Goal: Communication & Community: Share content

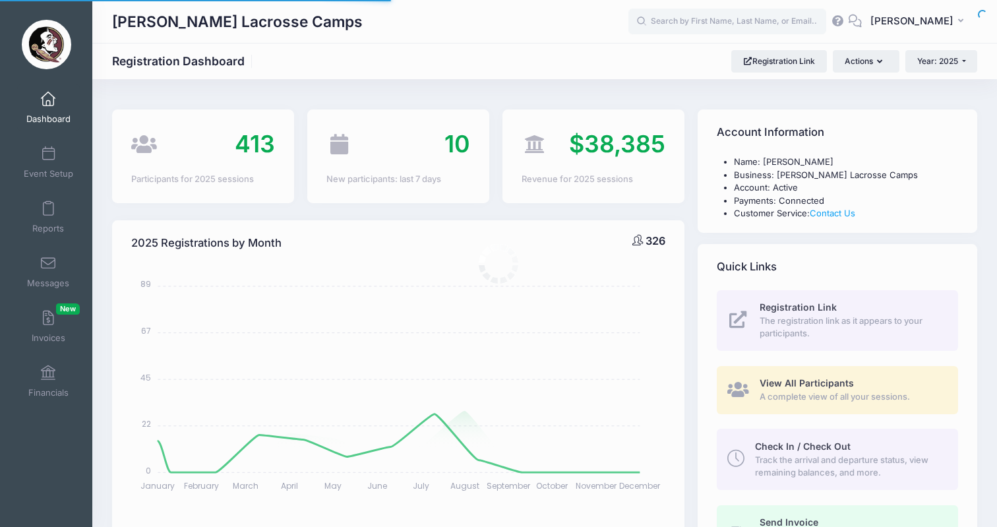
select select
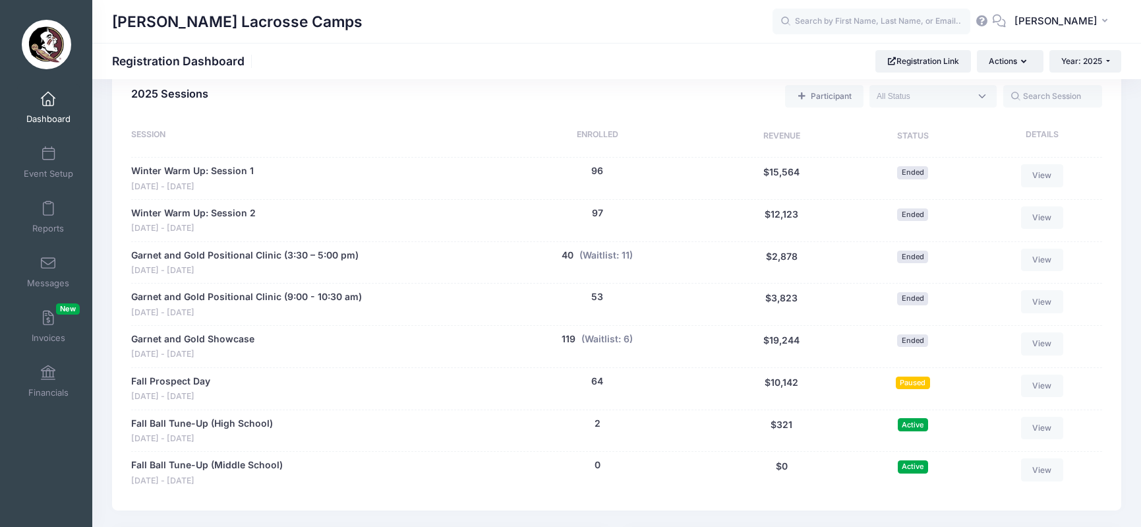
scroll to position [584, 0]
click at [189, 375] on link "Fall Prospect Day" at bounding box center [170, 382] width 79 height 14
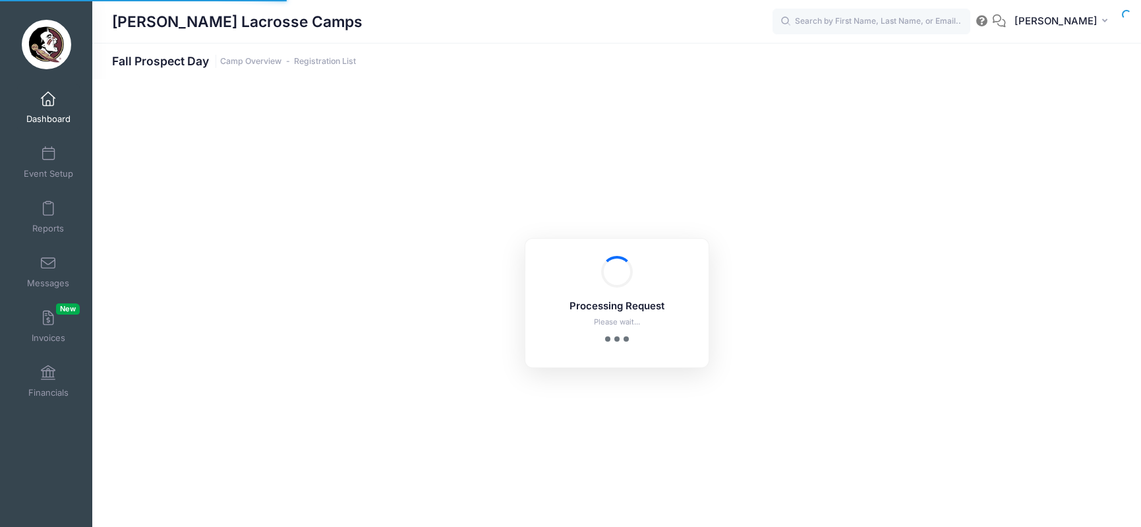
select select "10"
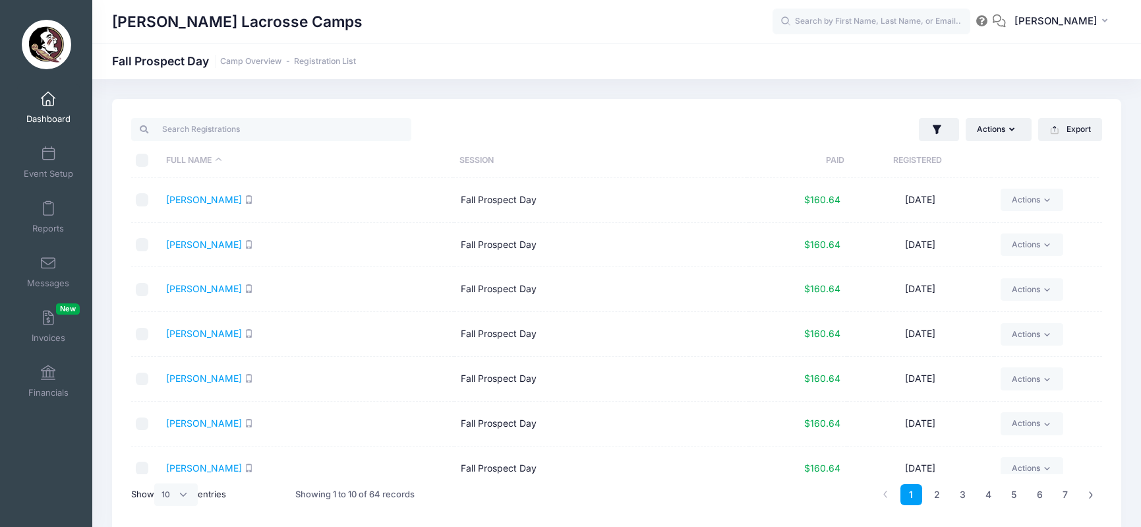
click at [142, 158] on input "\a \a \a \a" at bounding box center [142, 160] width 13 height 13
checkbox input "true"
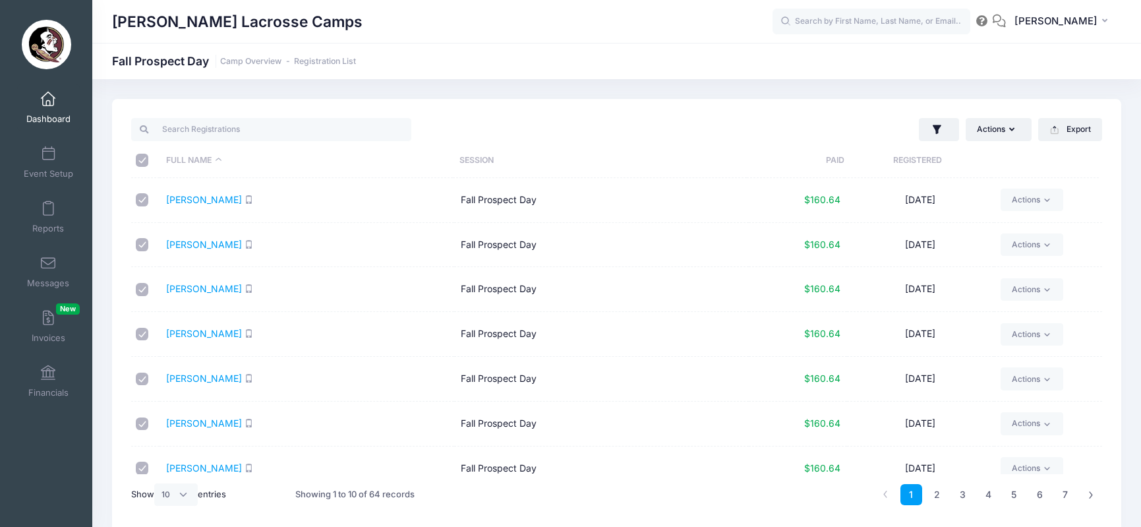
checkbox input "true"
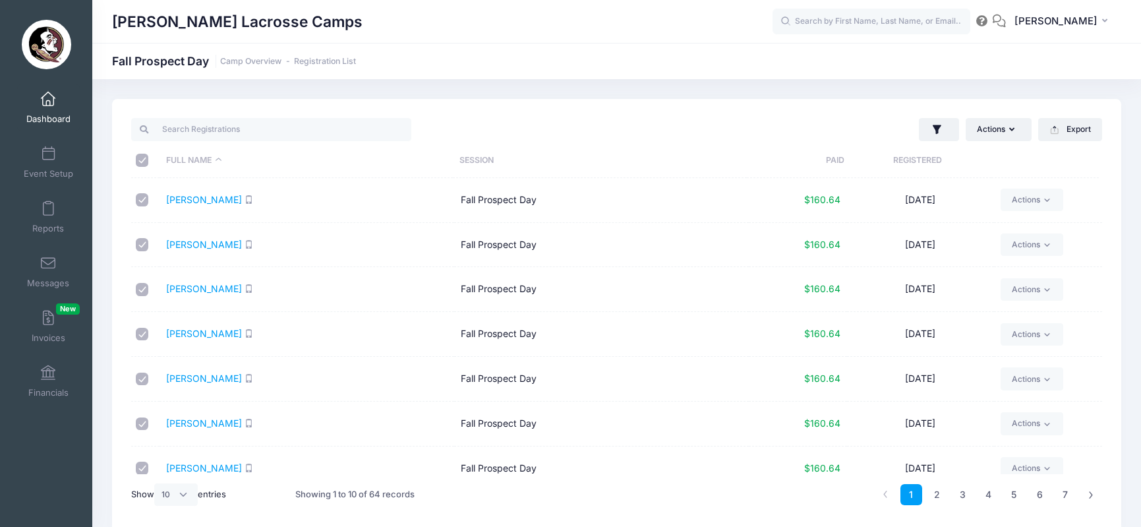
checkbox input "true"
click at [142, 158] on input "\a \a \a \a" at bounding box center [142, 160] width 13 height 13
checkbox input "false"
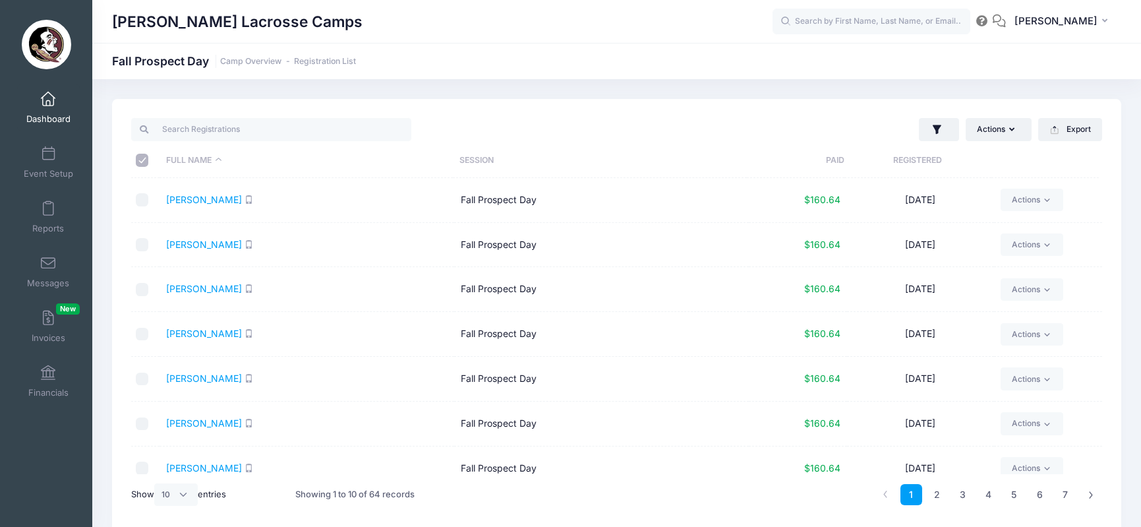
checkbox input "false"
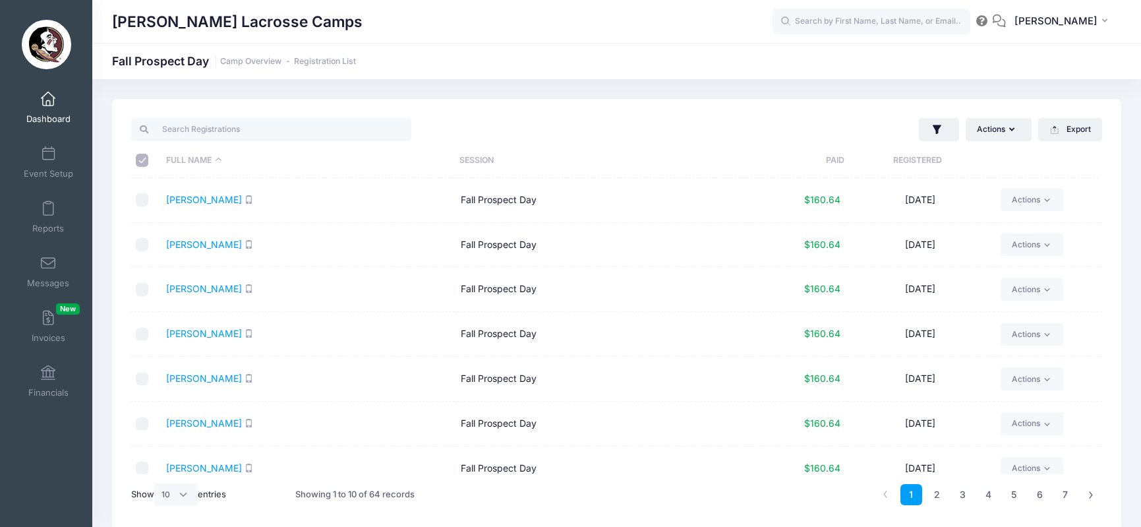
checkbox input "false"
select select "50"
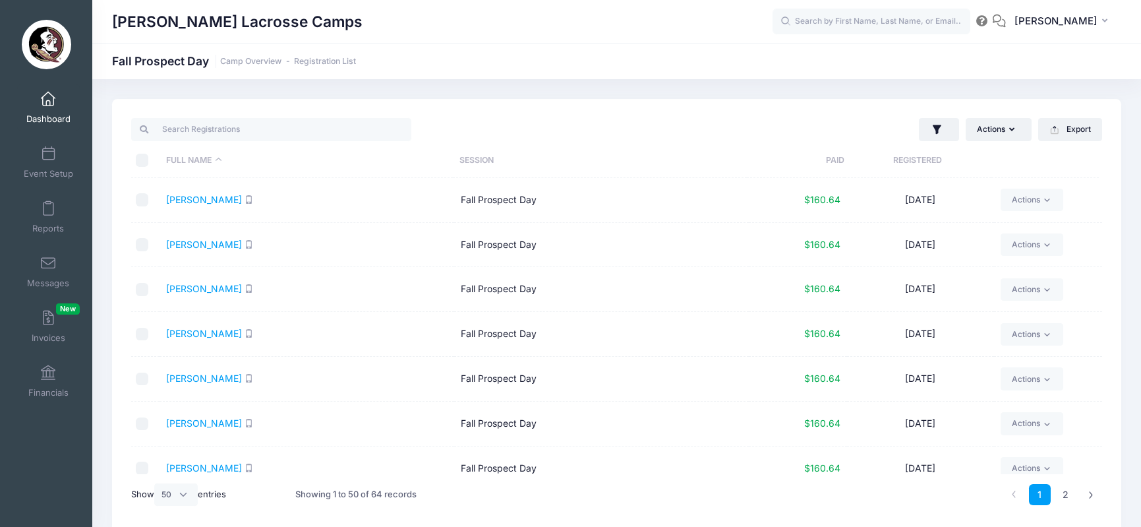
click at [143, 163] on input "\a \a \a \a" at bounding box center [142, 160] width 13 height 13
checkbox input "true"
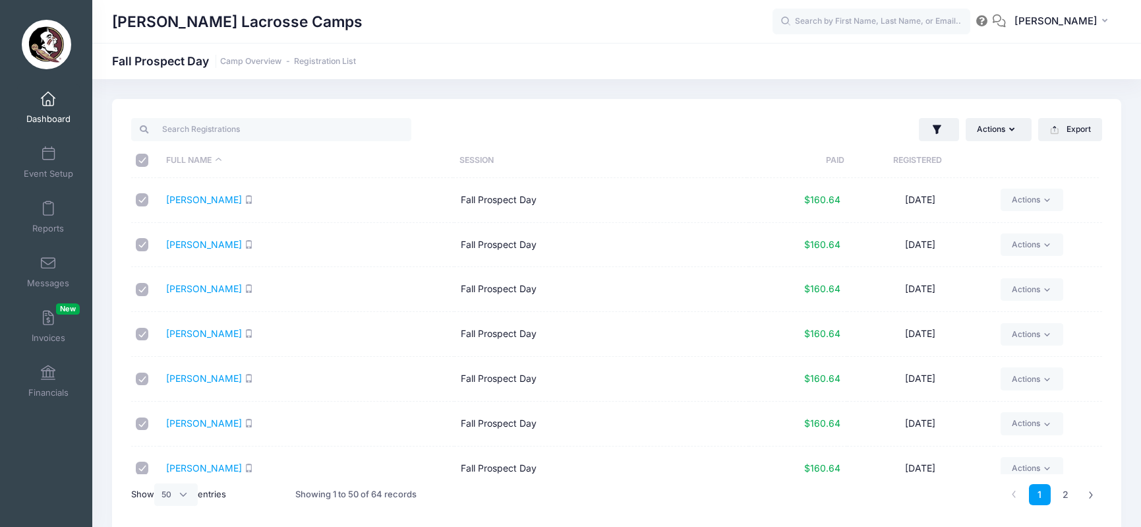
checkbox input "true"
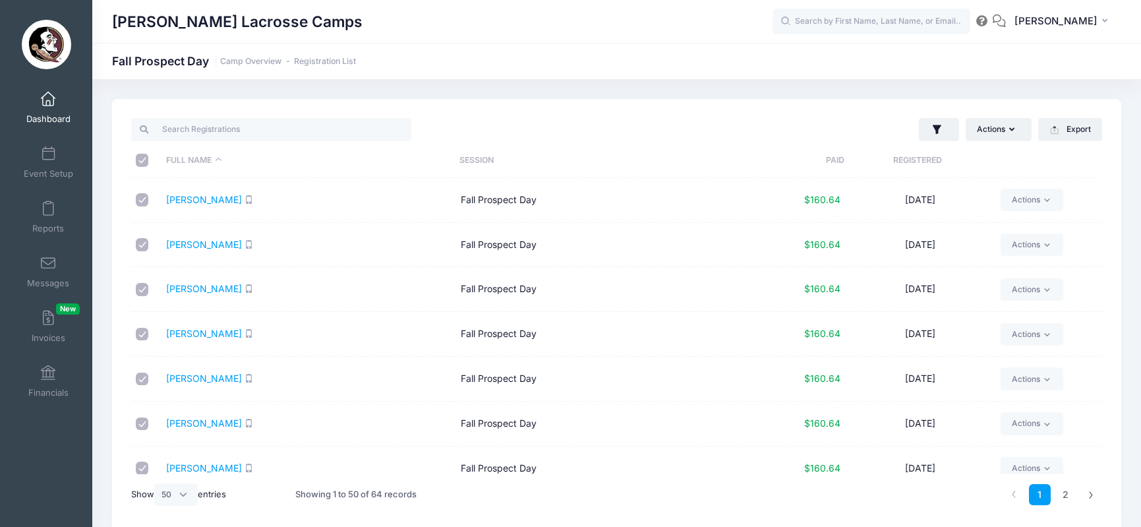
checkbox input "true"
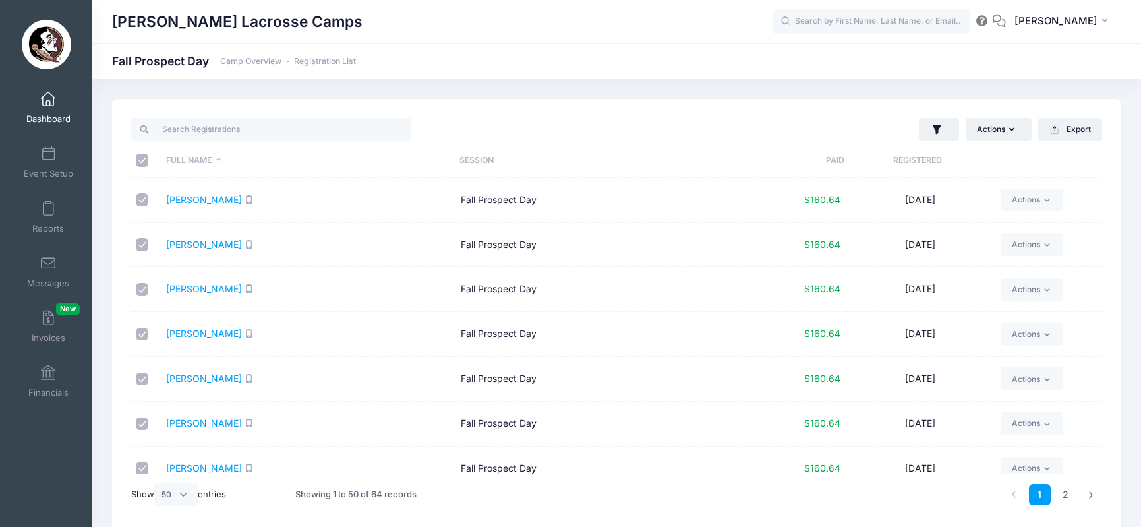
checkbox input "true"
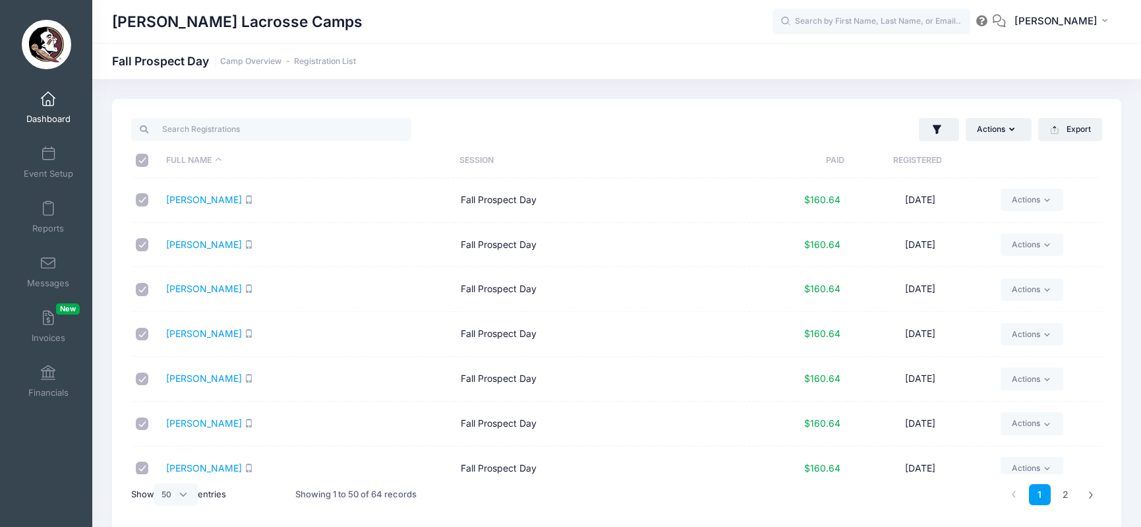
checkbox input "true"
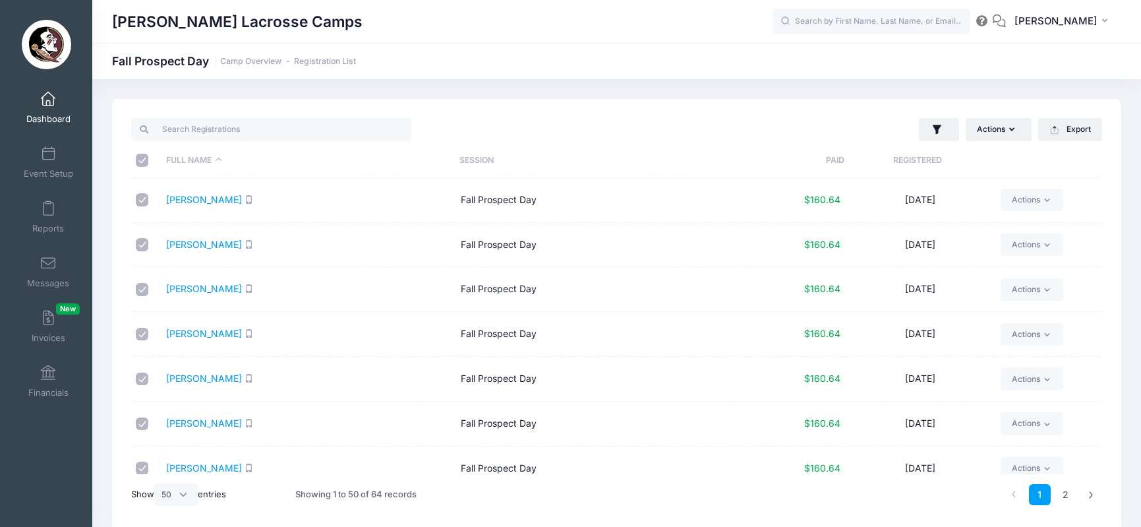
checkbox input "true"
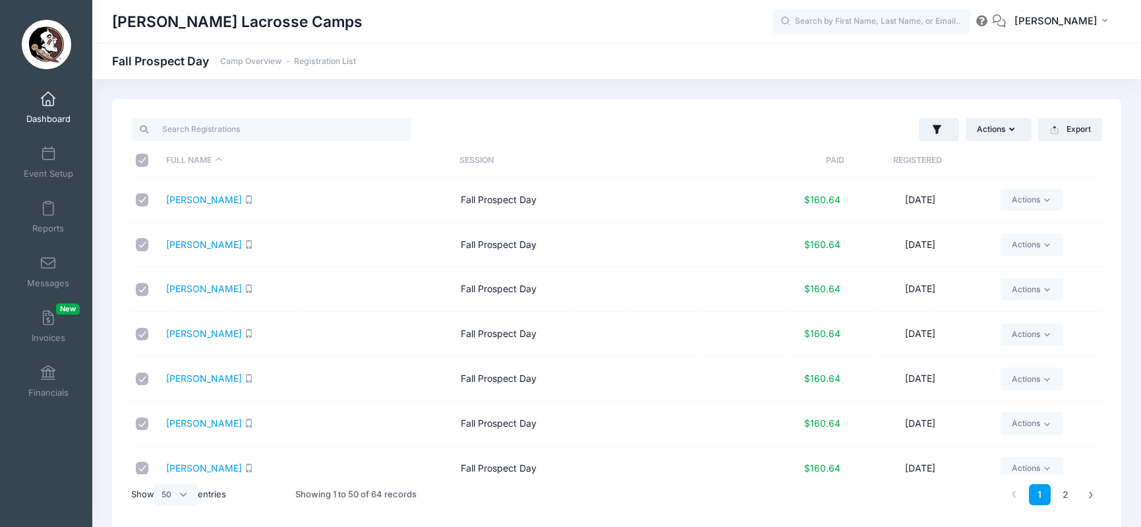
checkbox input "true"
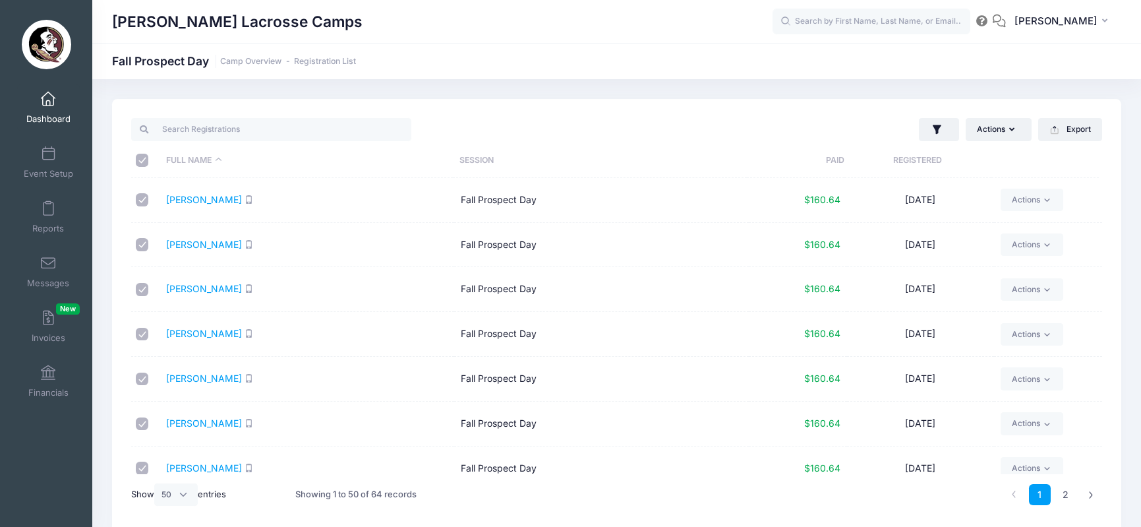
checkbox input "true"
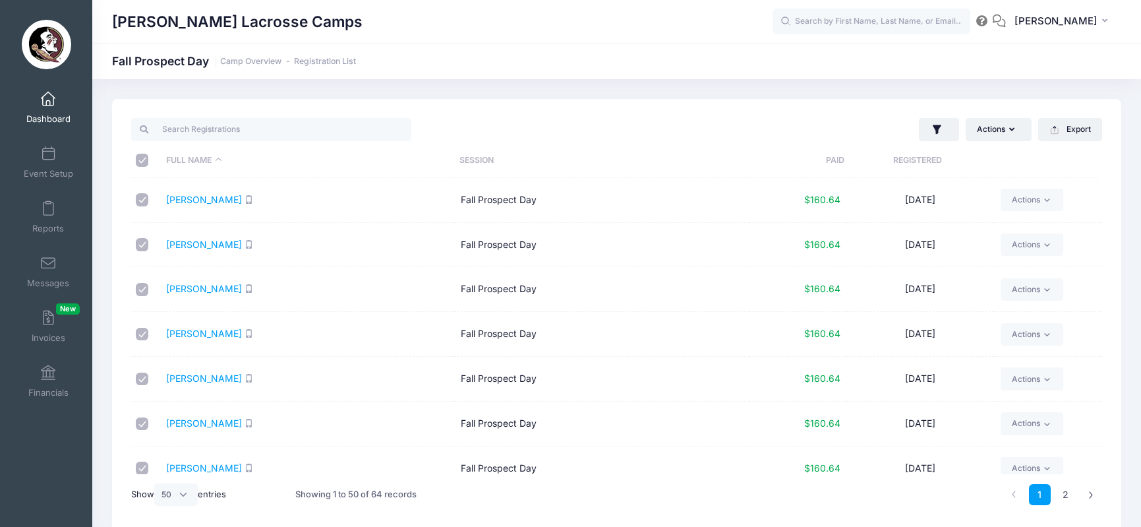
checkbox input "true"
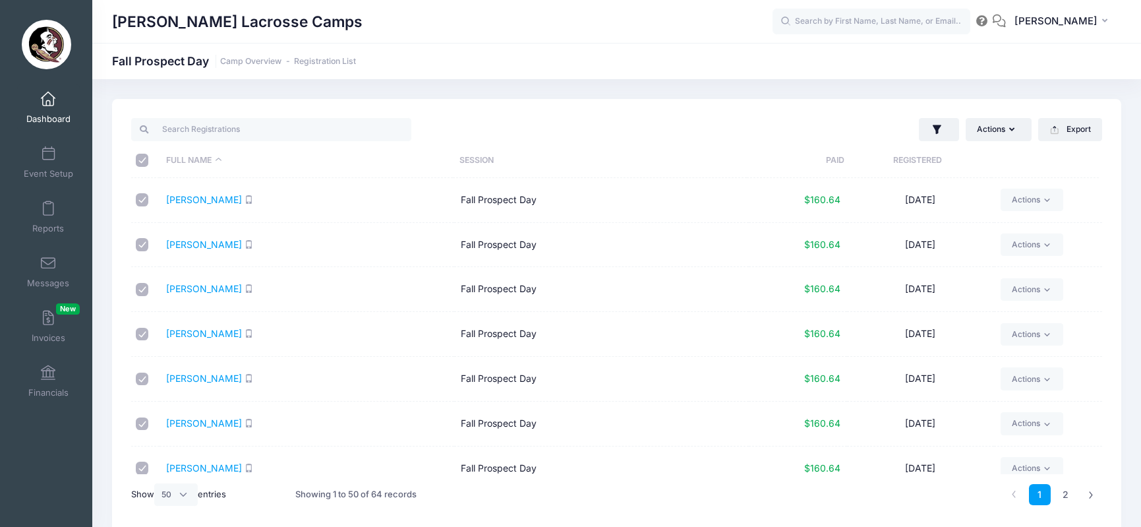
checkbox input "true"
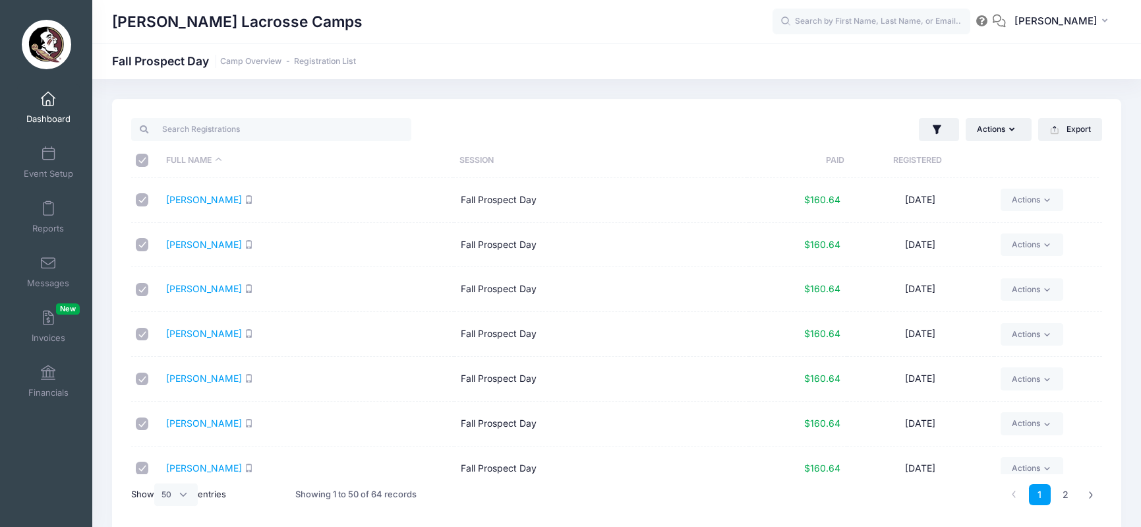
checkbox input "true"
click at [48, 266] on span at bounding box center [48, 263] width 0 height 15
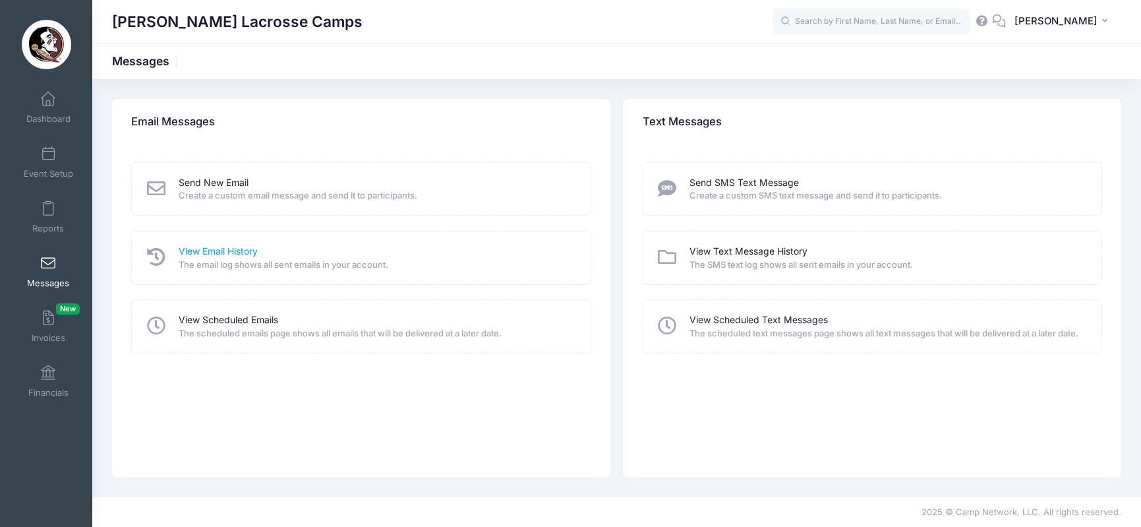
click at [230, 250] on link "View Email History" at bounding box center [218, 252] width 79 height 14
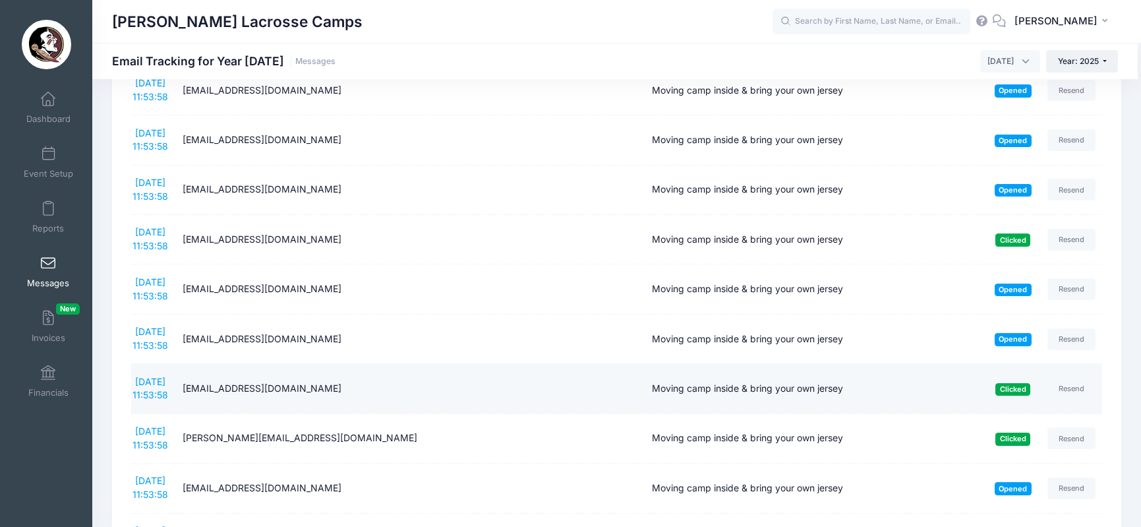
scroll to position [779, 0]
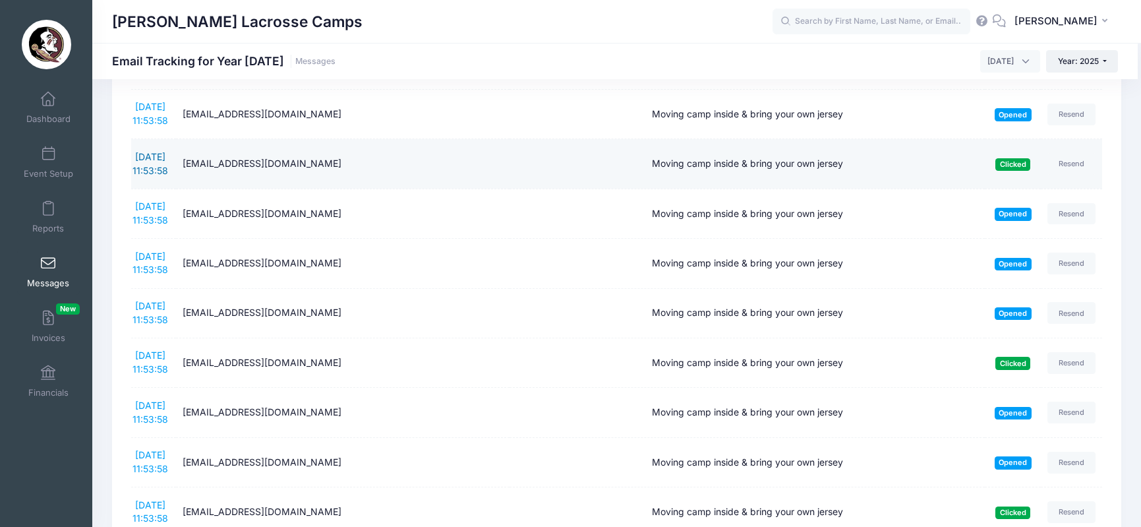
click at [163, 151] on link "[DATE] 11:53:58" at bounding box center [150, 163] width 36 height 25
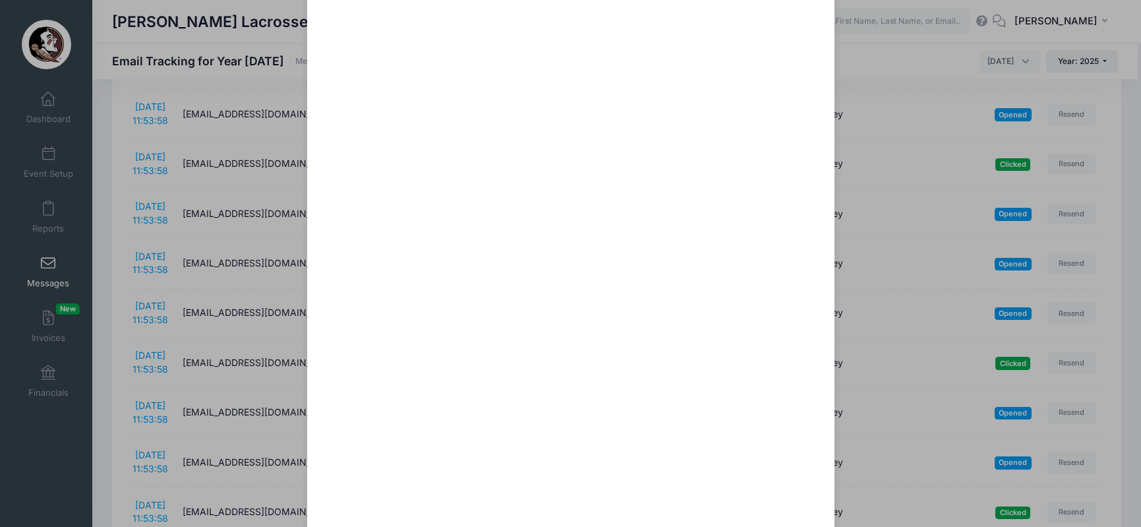
scroll to position [111, 0]
click at [36, 106] on div "Moving camp inside & bring your own jersey Sent: [DATE] 11:53:58 Clicked on [DA…" at bounding box center [570, 263] width 1141 height 527
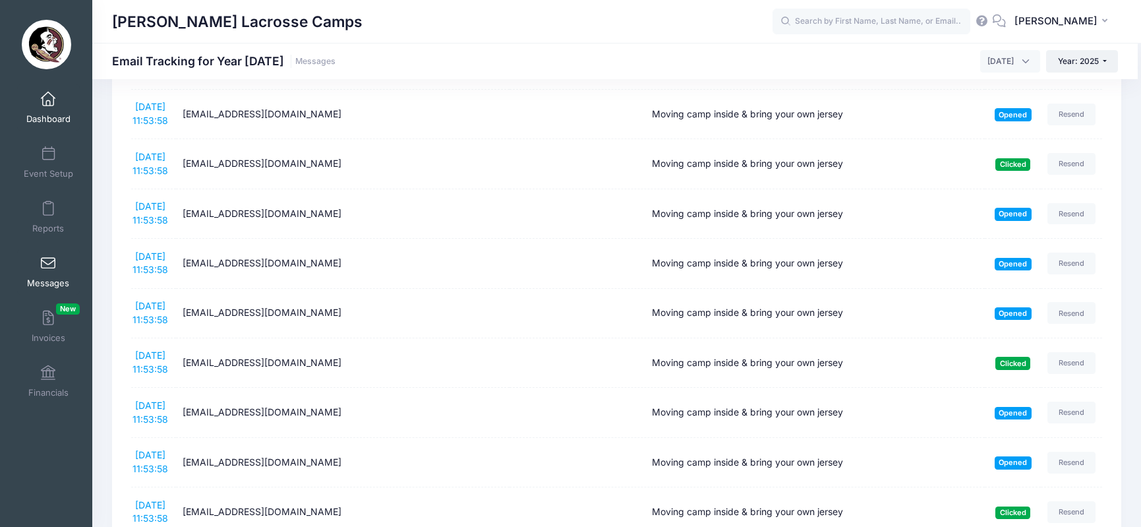
click at [48, 100] on span at bounding box center [48, 99] width 0 height 15
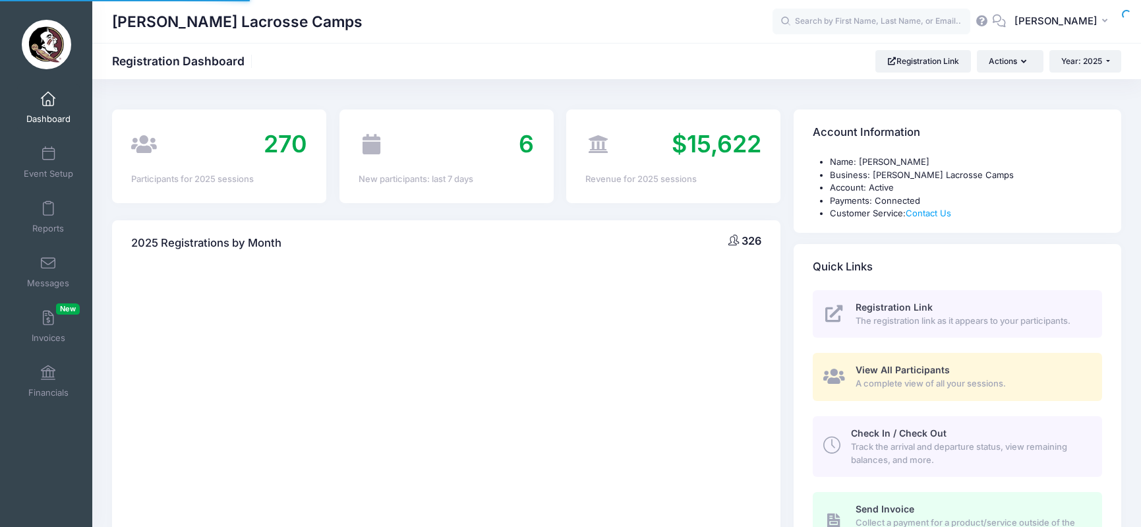
select select
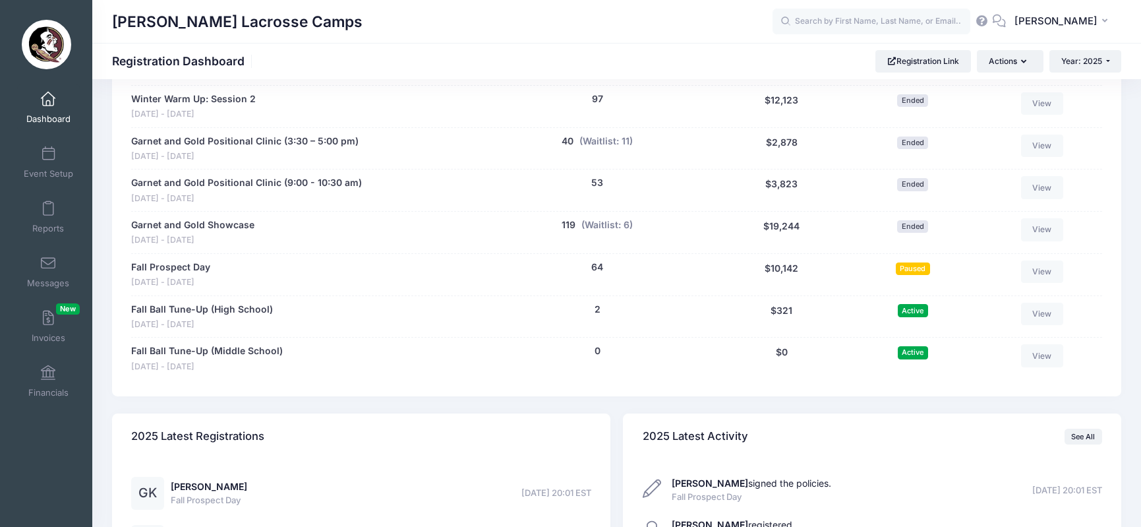
scroll to position [687, 0]
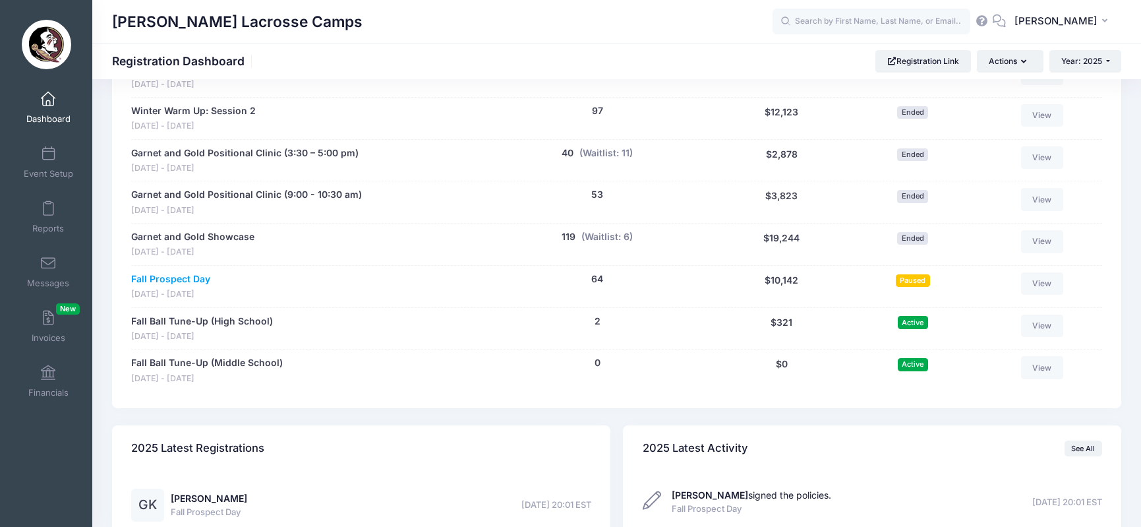
click at [179, 272] on link "Fall Prospect Day" at bounding box center [170, 279] width 79 height 14
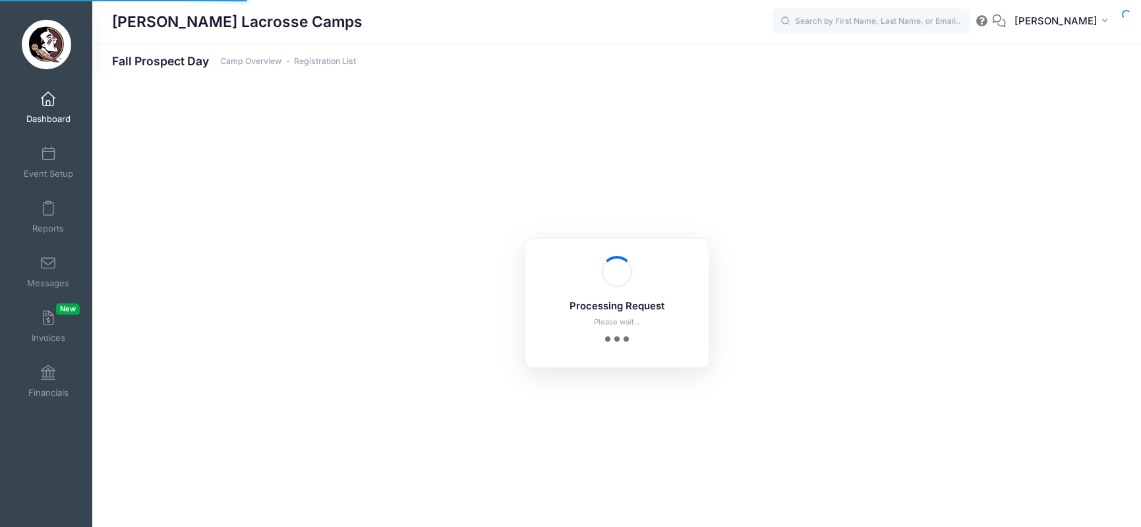
select select "10"
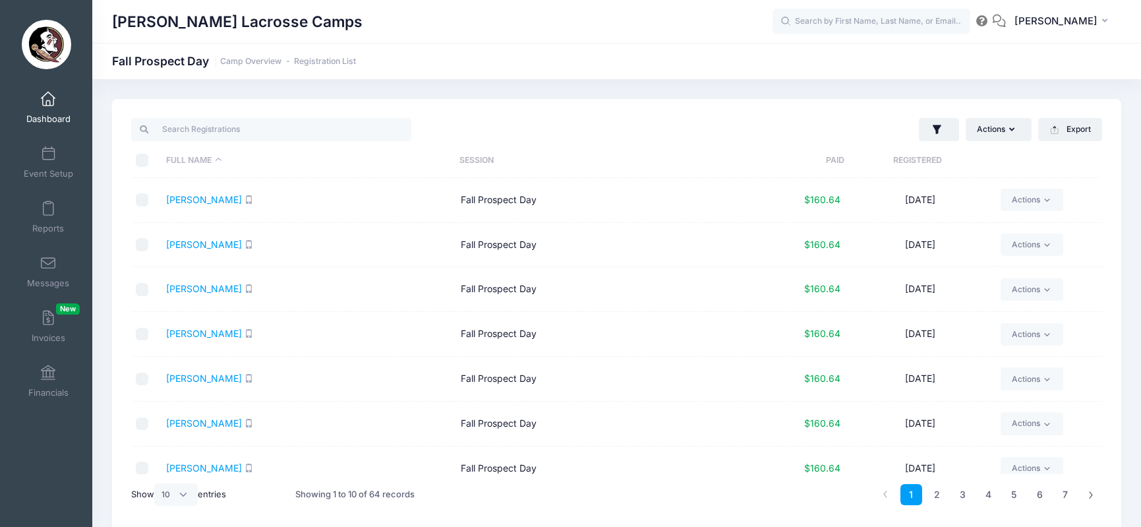
click at [142, 162] on input "\a \a \a \a" at bounding box center [142, 160] width 13 height 13
checkbox input "true"
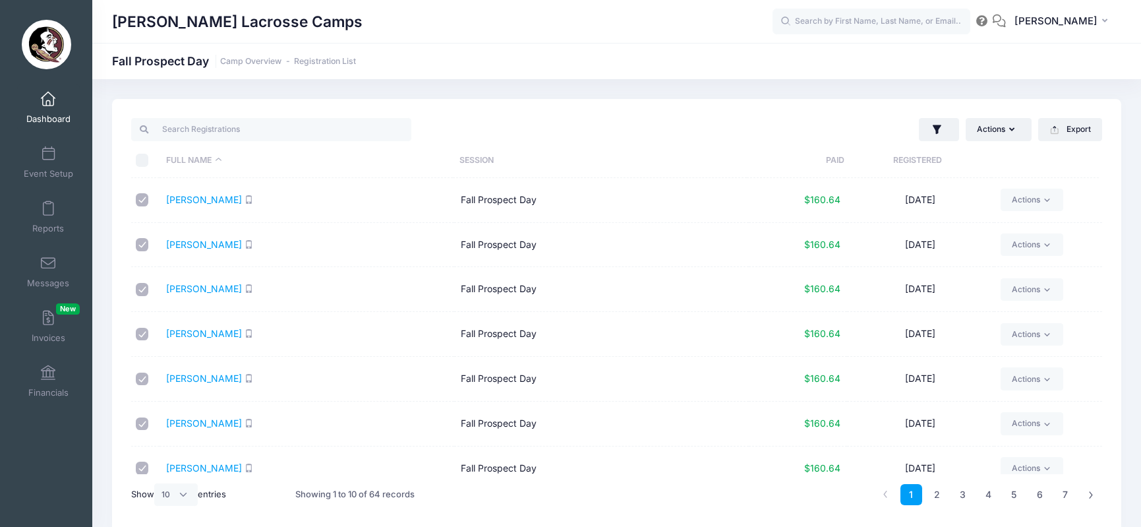
checkbox input "true"
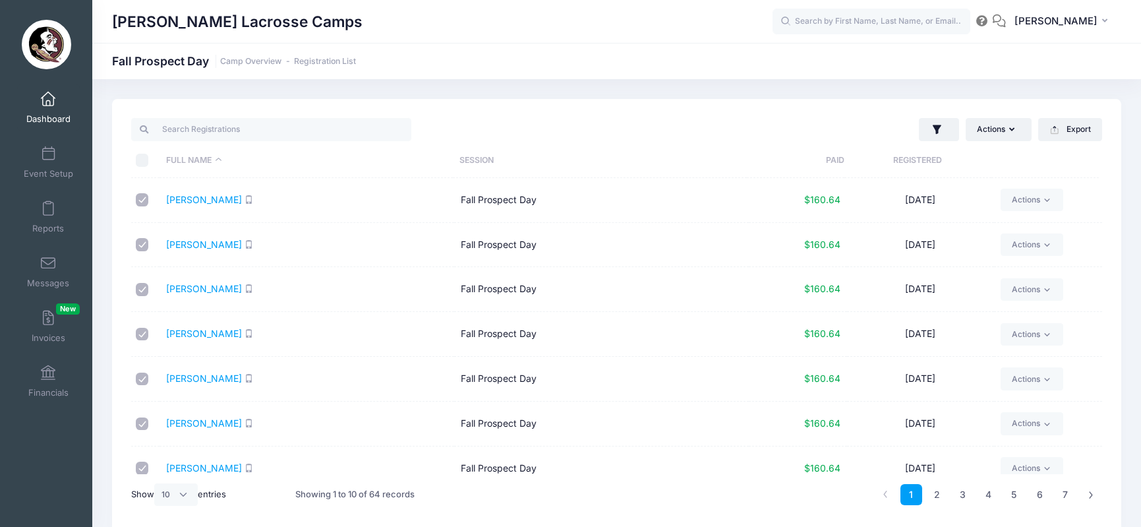
checkbox input "true"
select select "50"
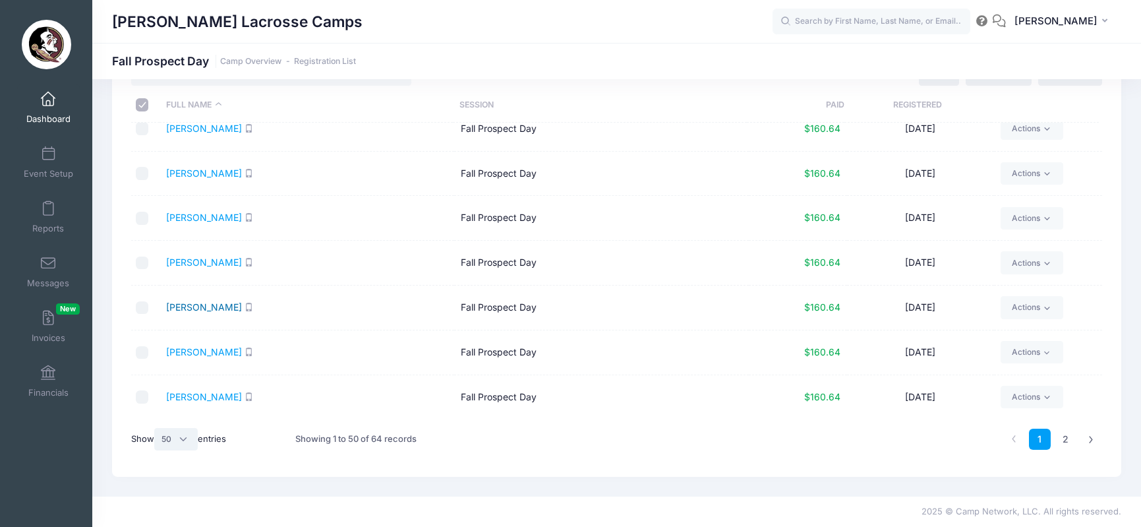
scroll to position [757, 0]
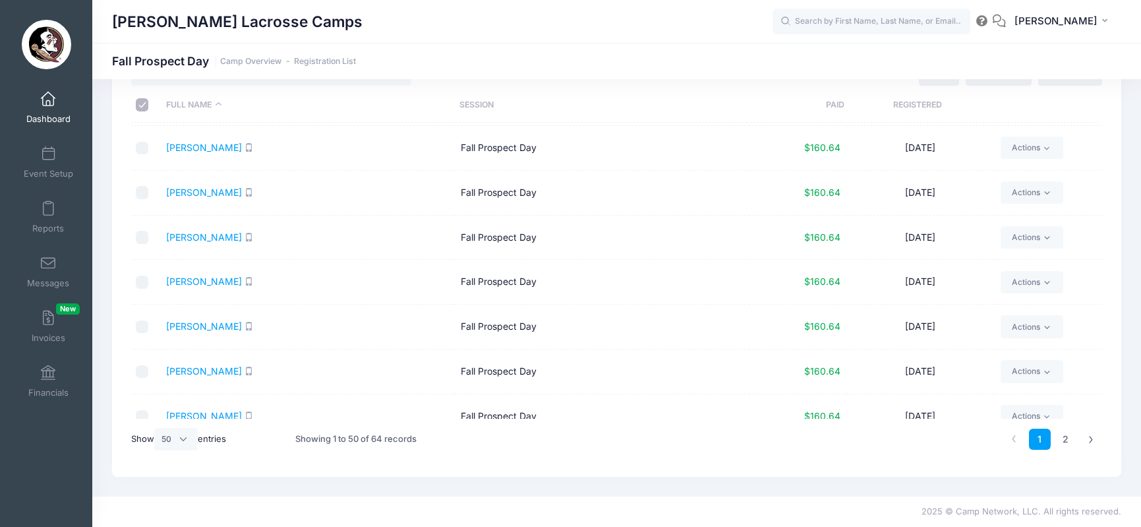
click at [143, 96] on th "\a \a \a \a" at bounding box center [145, 105] width 28 height 35
click at [140, 105] on input "\a \a \a \a" at bounding box center [142, 104] width 13 height 13
checkbox input "false"
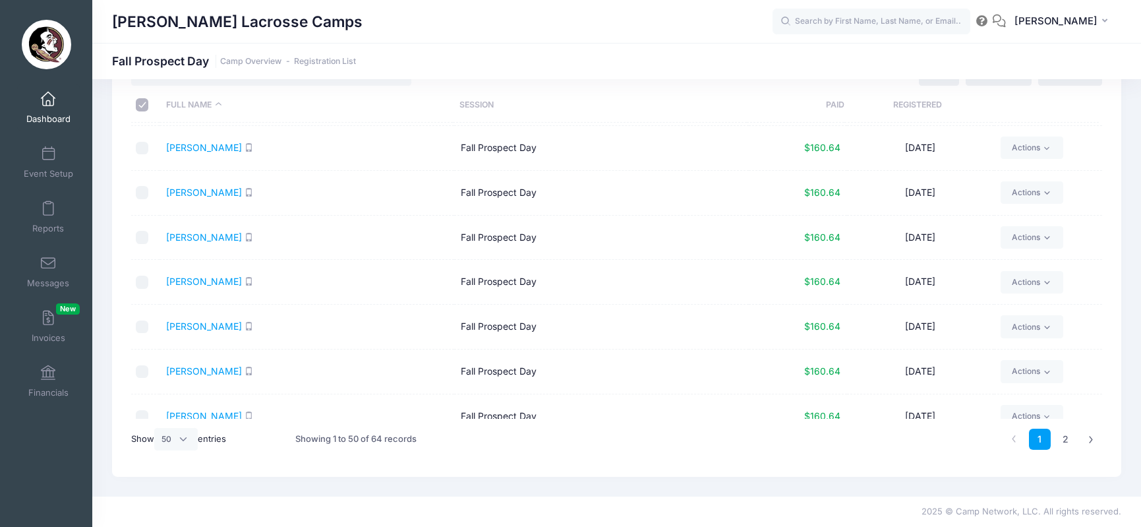
checkbox input "false"
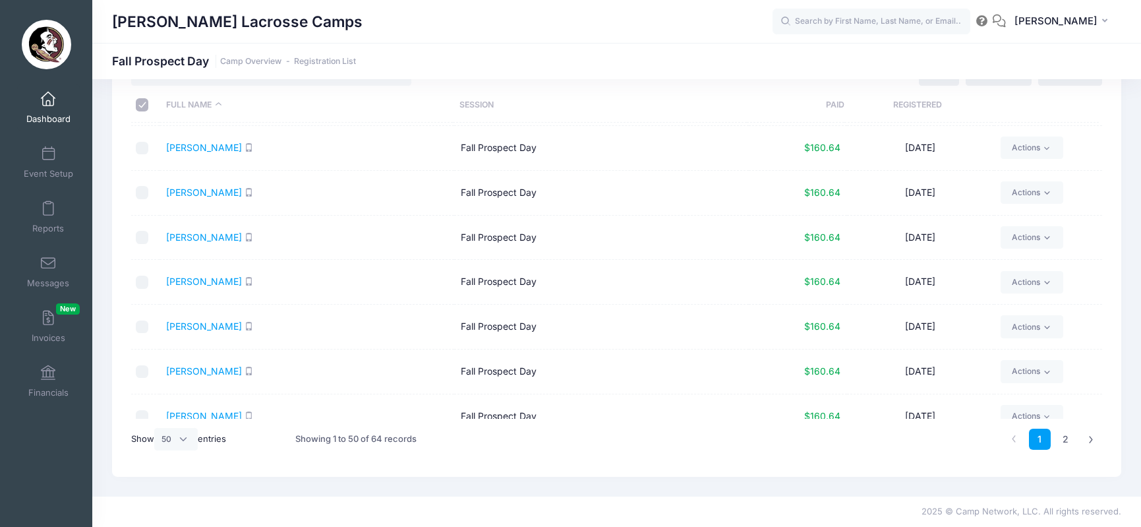
checkbox input "false"
click at [140, 105] on input "\a \a \a \a" at bounding box center [142, 104] width 13 height 13
checkbox input "true"
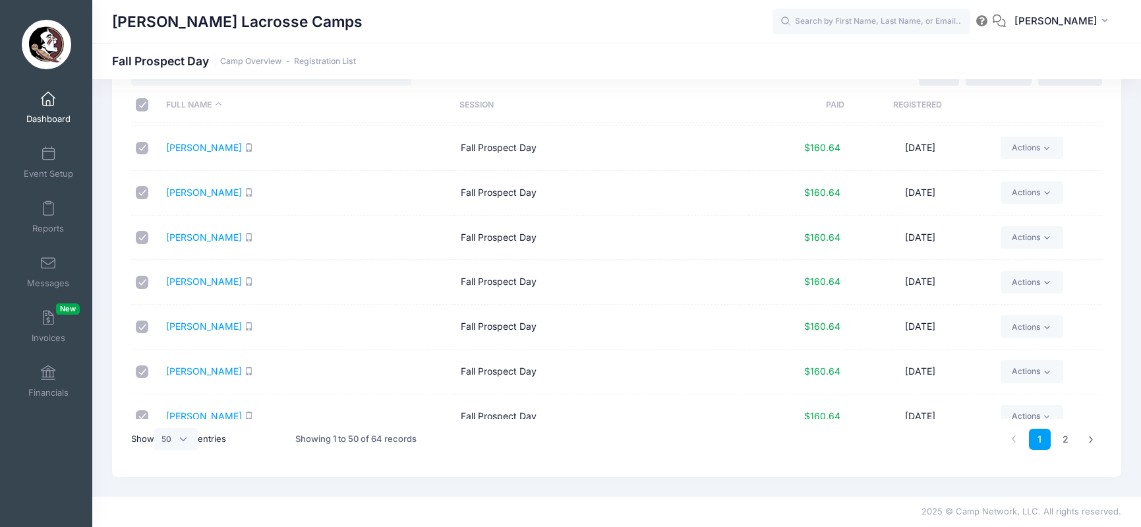
checkbox input "true"
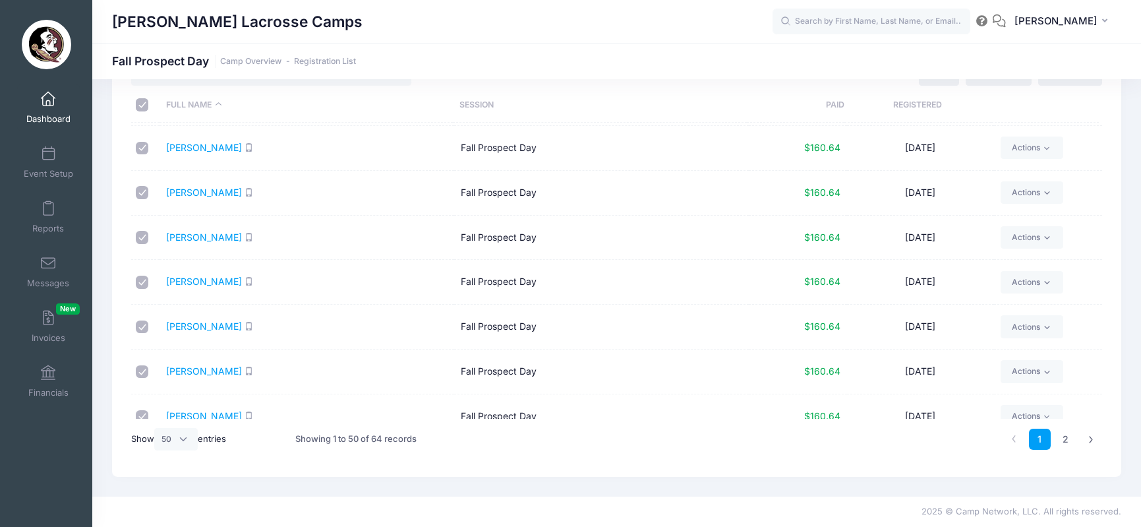
checkbox input "true"
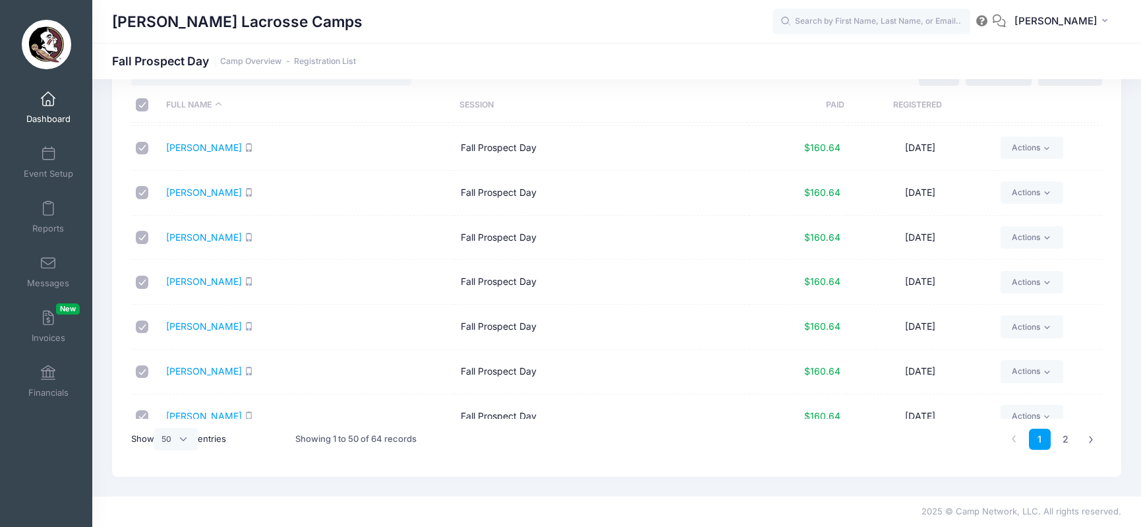
checkbox input "true"
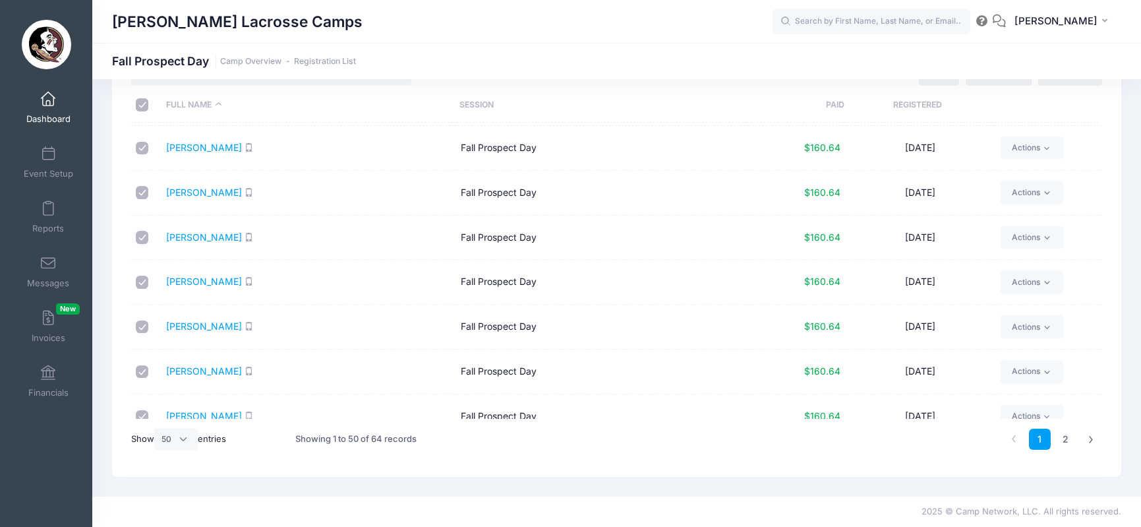
checkbox input "true"
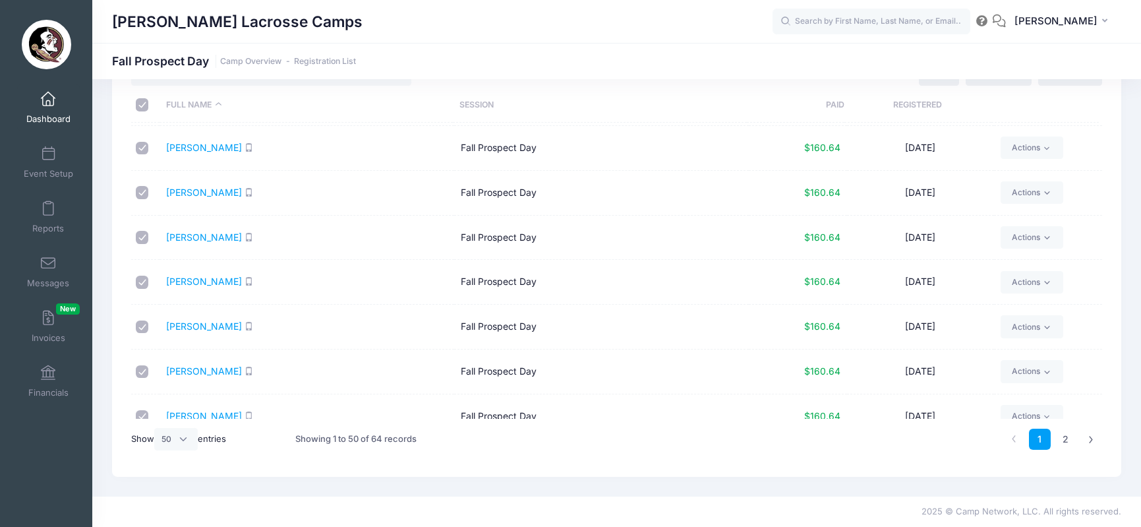
checkbox input "true"
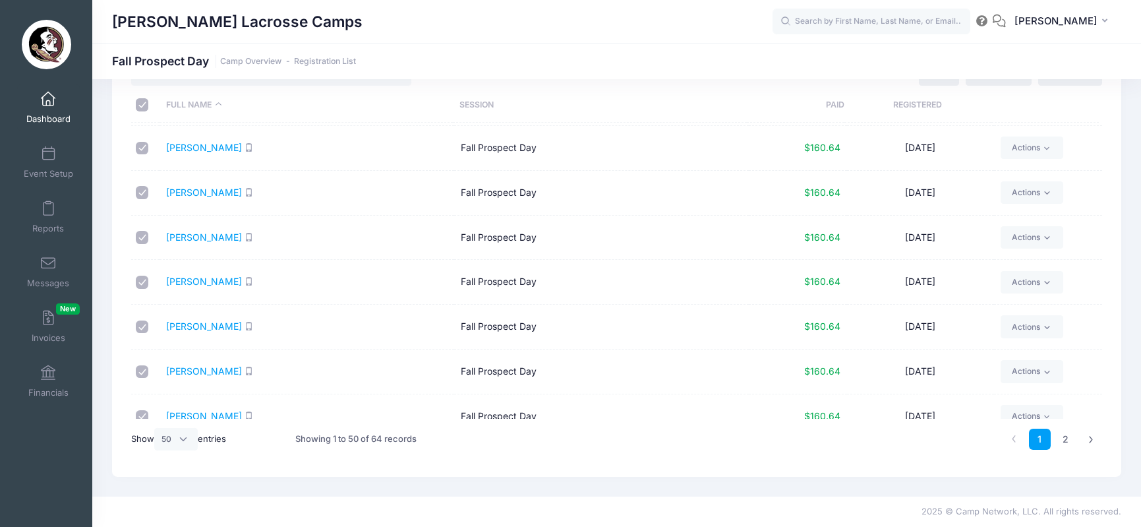
checkbox input "true"
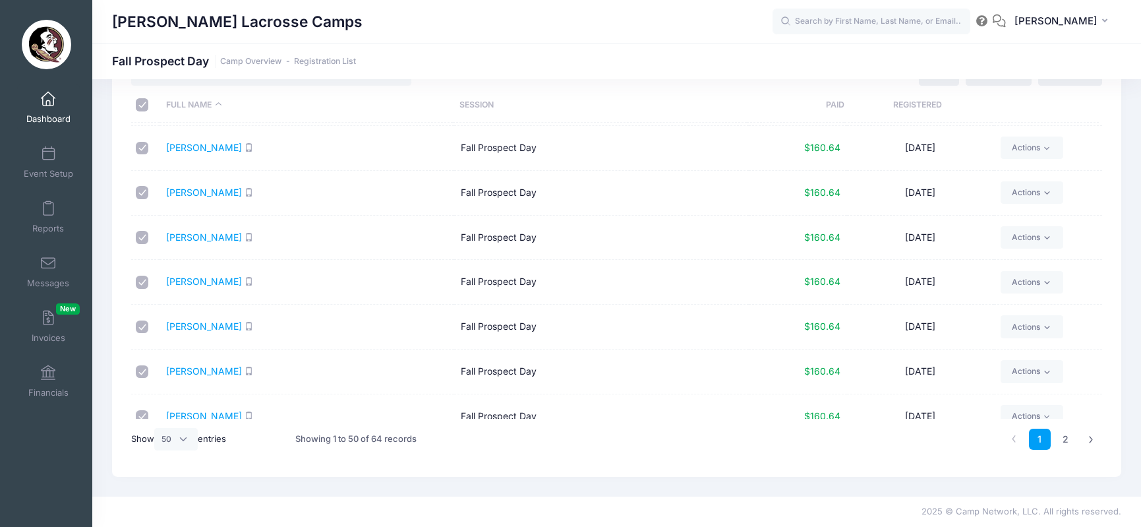
checkbox input "true"
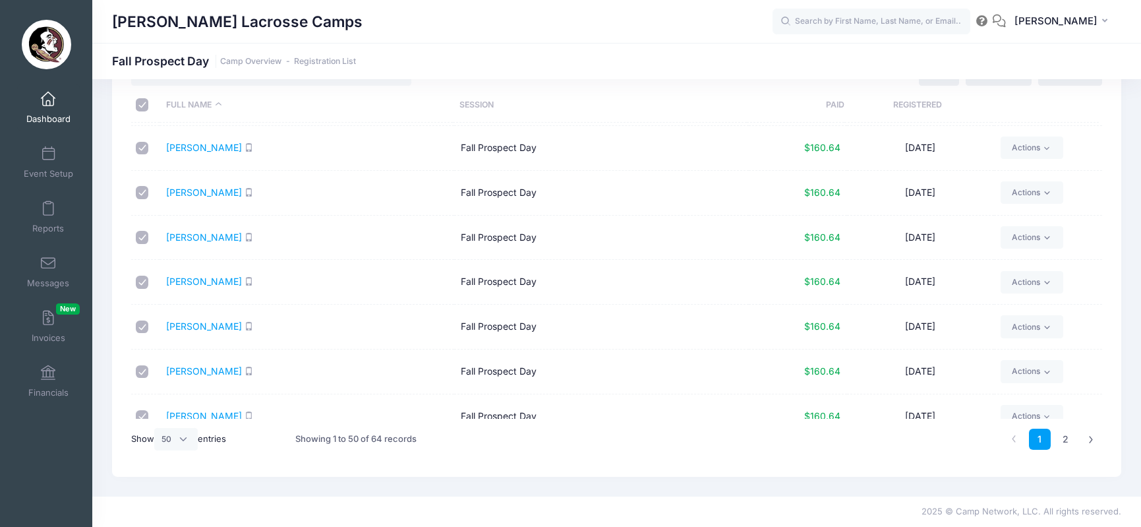
checkbox input "true"
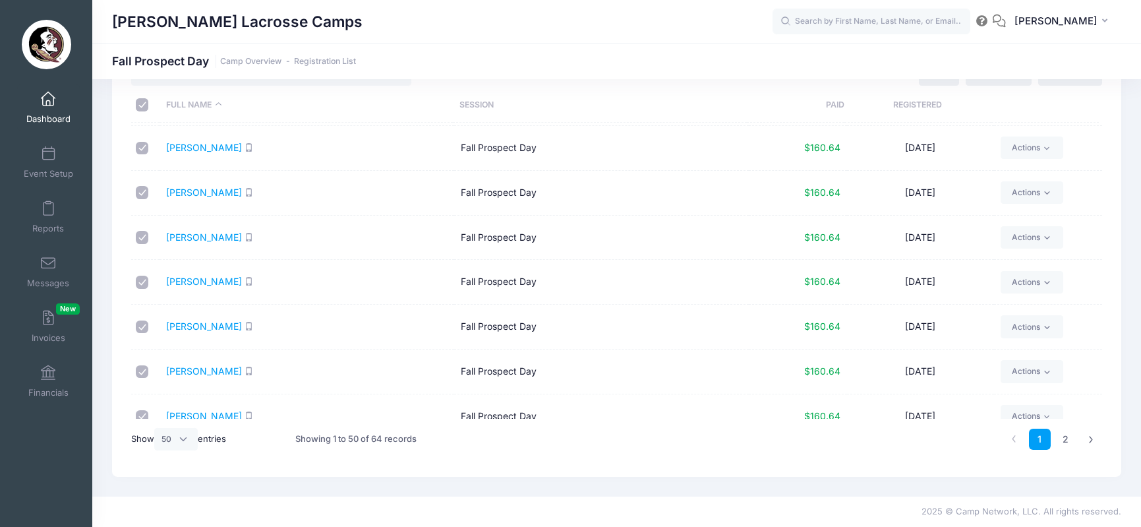
checkbox input "true"
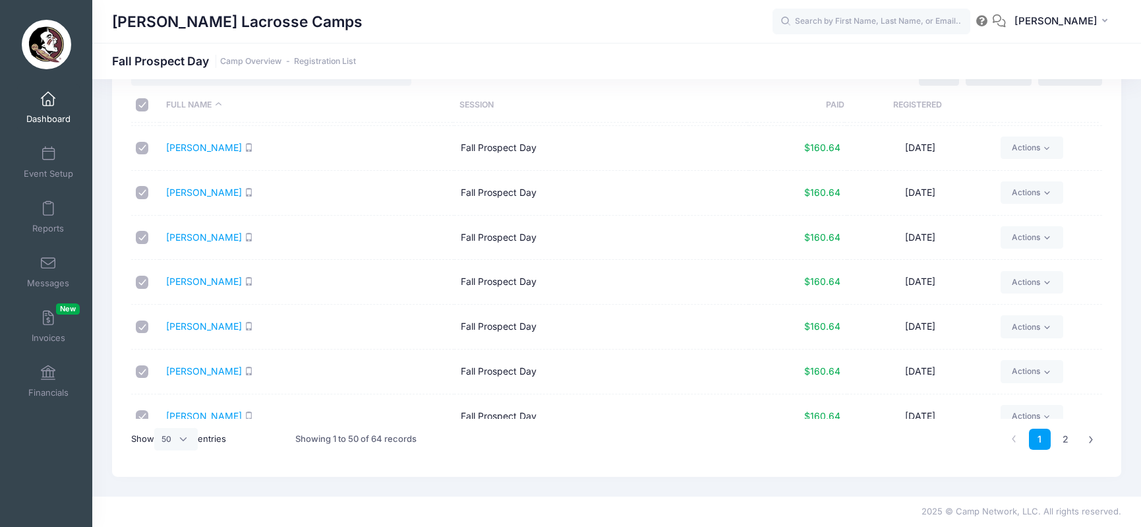
checkbox input "true"
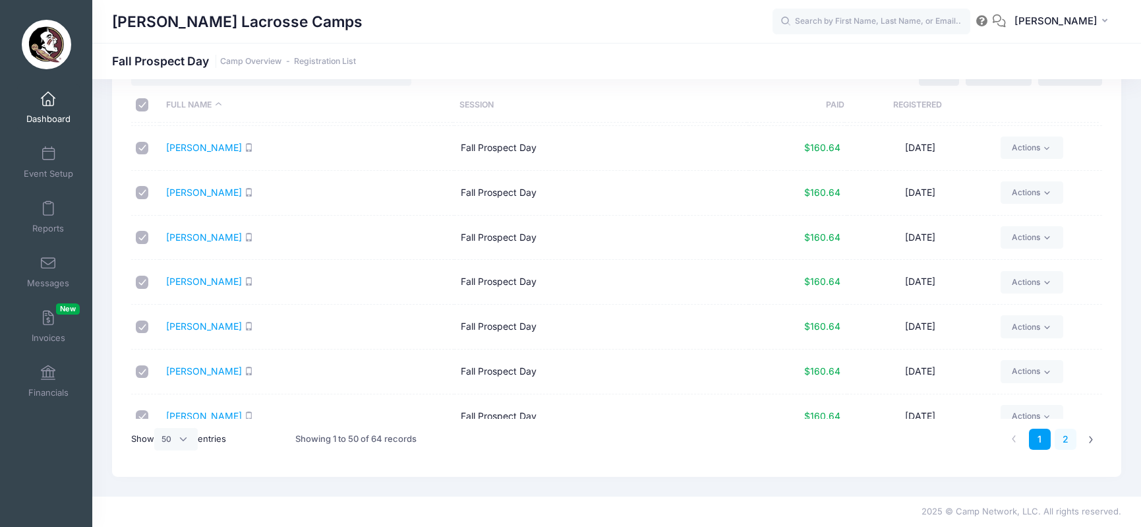
click at [1065, 436] on link "2" at bounding box center [1066, 439] width 22 height 22
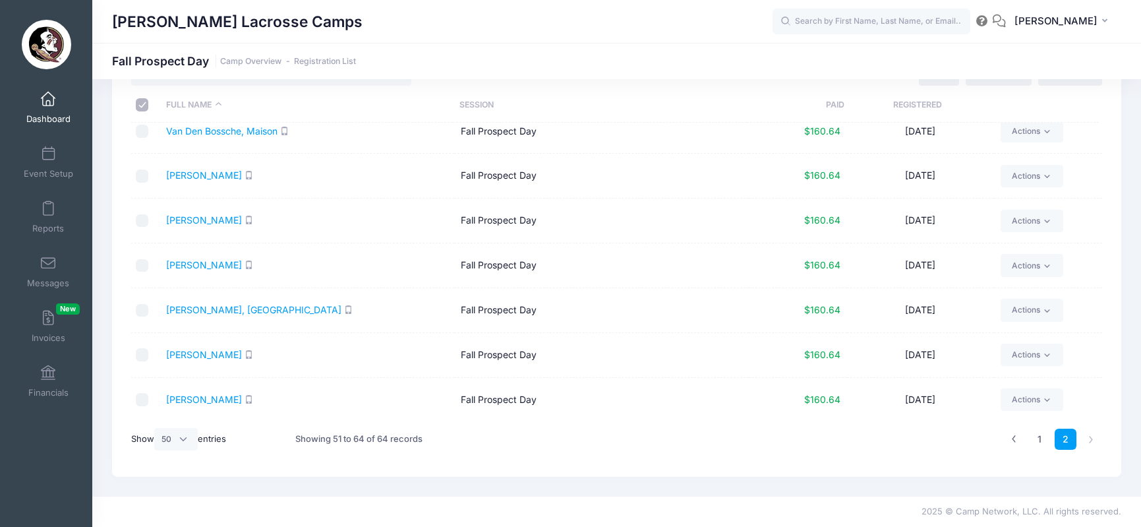
click at [138, 102] on input "\a \a \a \a" at bounding box center [142, 104] width 13 height 13
checkbox input "true"
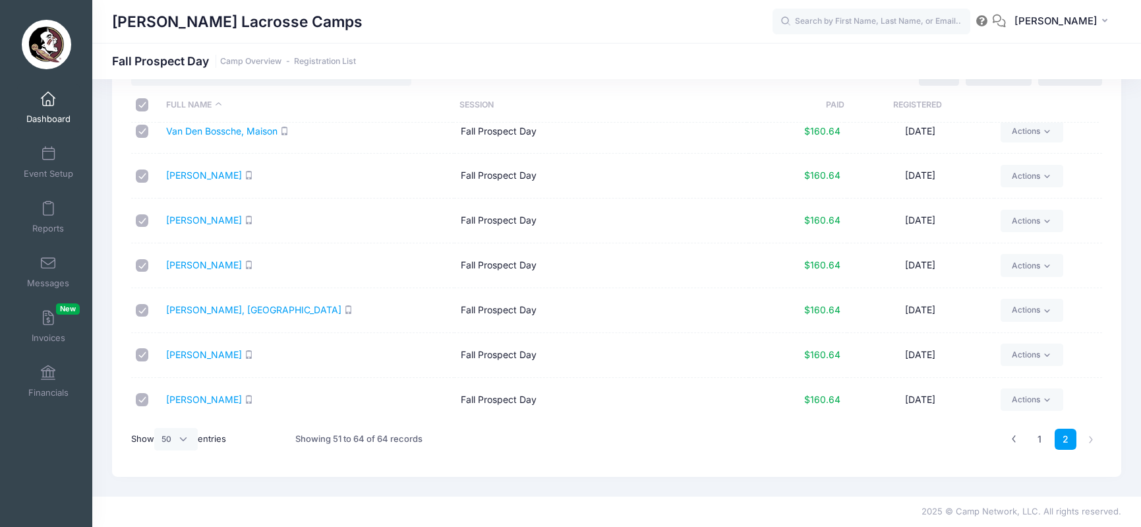
checkbox input "true"
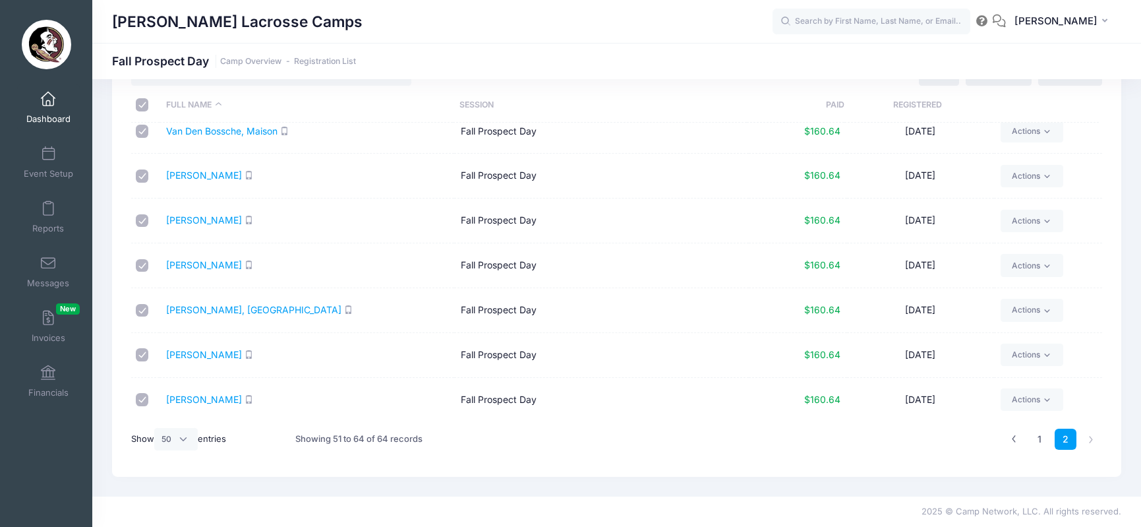
checkbox input "true"
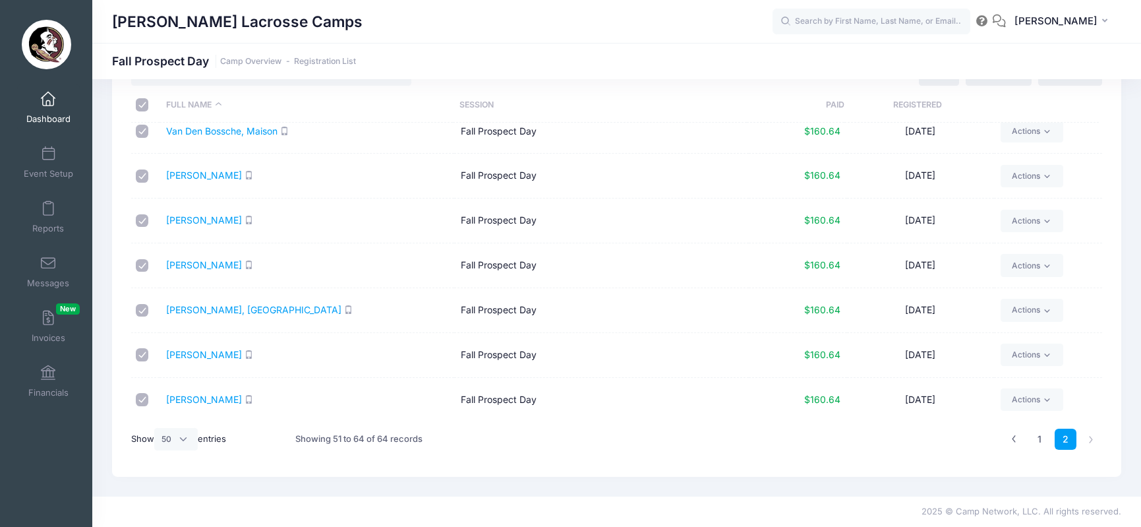
checkbox input "true"
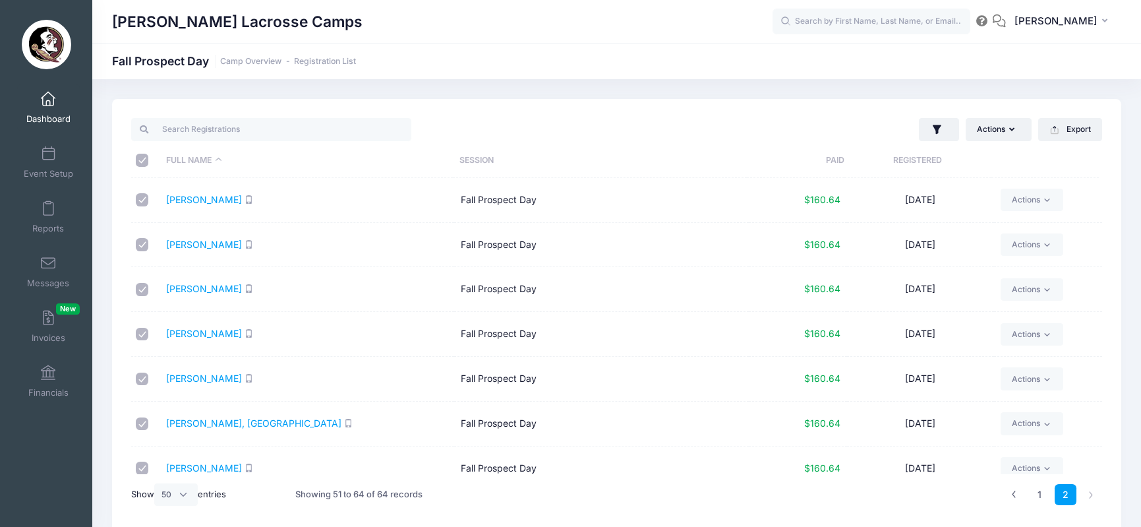
scroll to position [0, 0]
click at [997, 134] on button "Actions" at bounding box center [999, 129] width 66 height 22
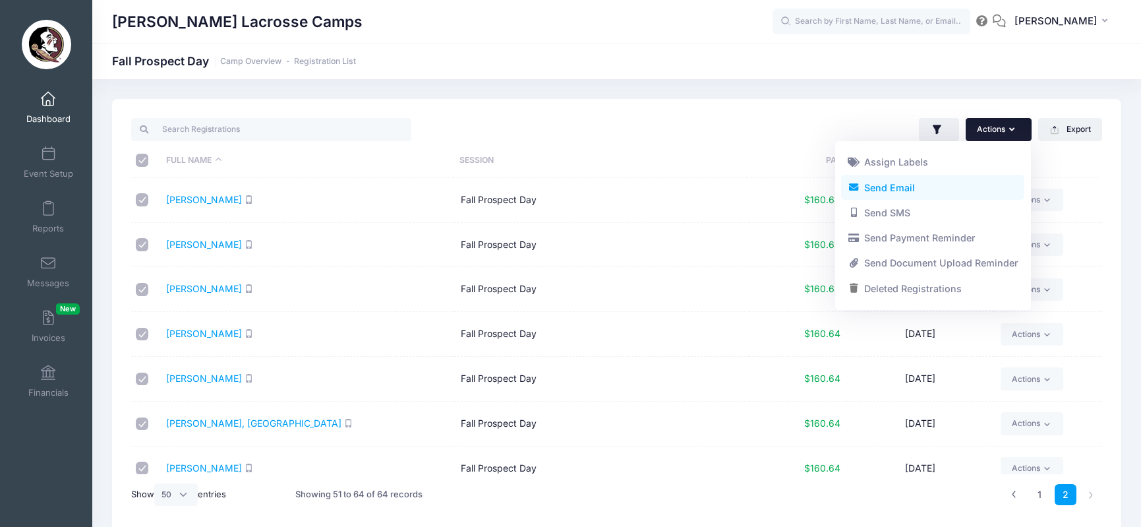
click at [928, 188] on link "Send Email" at bounding box center [932, 187] width 183 height 25
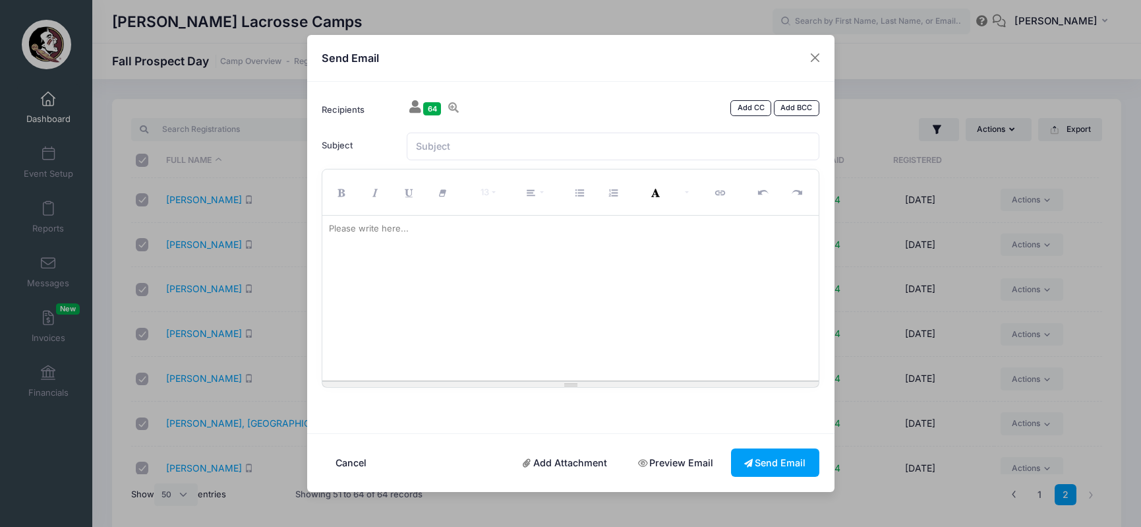
click at [465, 248] on div at bounding box center [570, 298] width 496 height 165
paste div
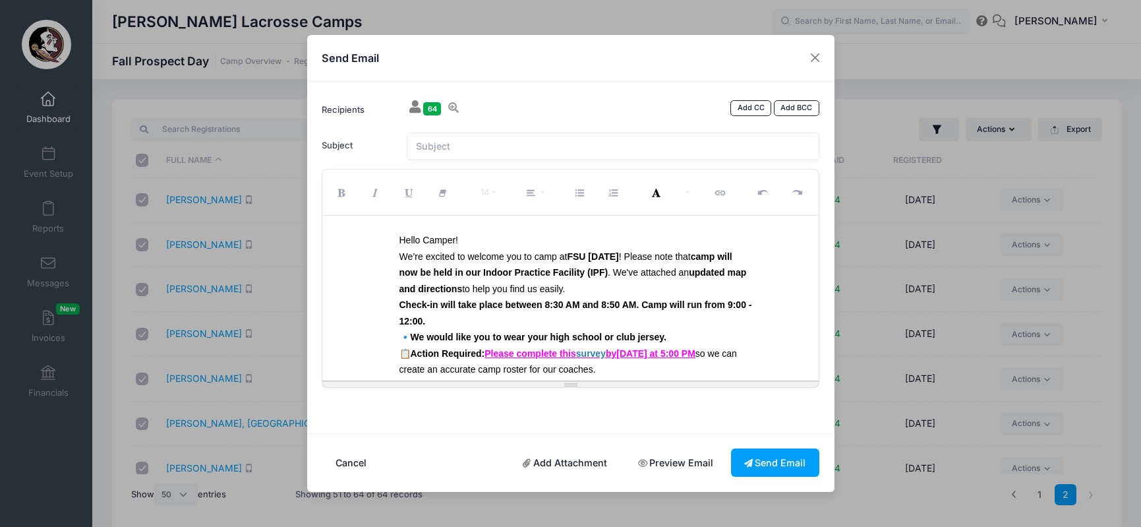
click at [393, 241] on div "Hello Camper! We’re excited to welcome you to camp at FSU this Sunday ! Please …" at bounding box center [571, 329] width 363 height 194
click at [610, 287] on p "We’re excited to welcome you to camp at FSU this Sunday ! Please note that camp…" at bounding box center [575, 273] width 353 height 49
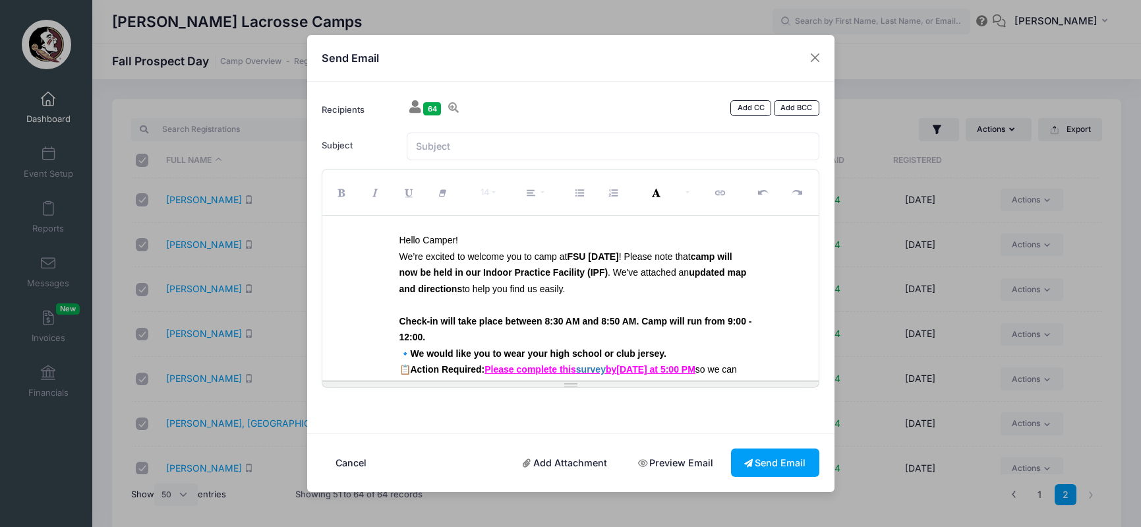
click at [528, 332] on p "Check-in will take place between 8:30 AM and 8:50 AM. Camp will run from 9:00 -…" at bounding box center [575, 329] width 353 height 32
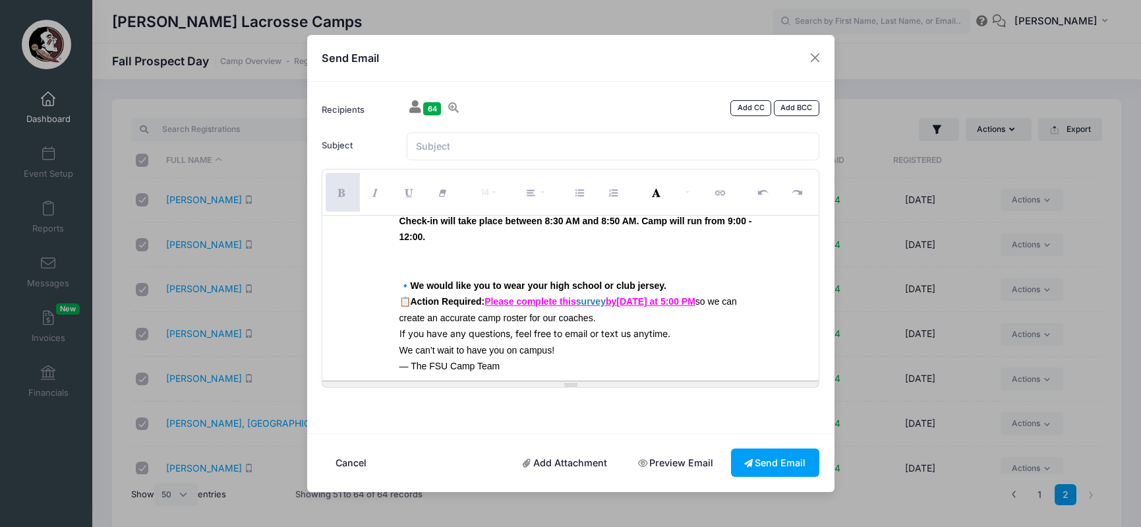
scroll to position [98, 0]
click at [674, 289] on p "🔹 We would like you to wear your high school or club jersey." at bounding box center [575, 287] width 353 height 16
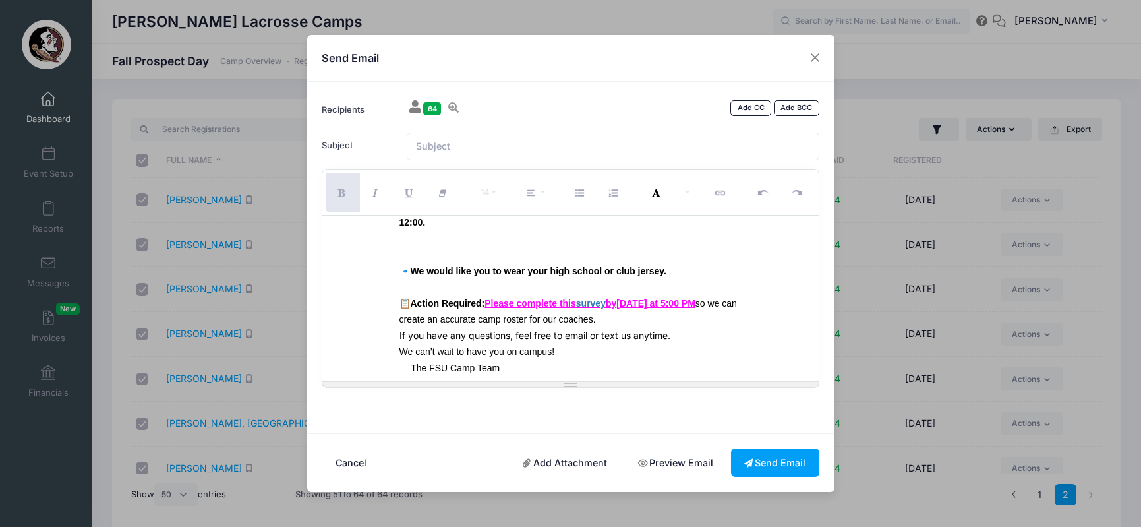
scroll to position [114, 0]
click at [578, 347] on p "We can’t wait to have you on campus!" at bounding box center [575, 352] width 353 height 16
click at [599, 300] on link "survey" at bounding box center [591, 304] width 30 height 11
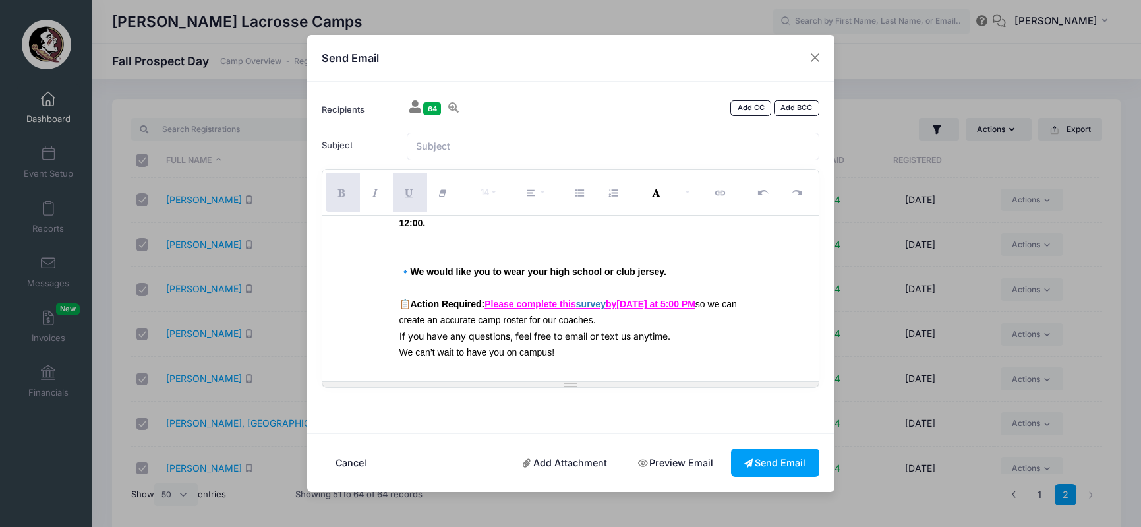
click at [599, 303] on link "survey" at bounding box center [591, 304] width 30 height 11
click at [620, 332] on link "https://forms.gle/saLTdyvUaN2mWqEHA" at bounding box center [642, 331] width 94 height 13
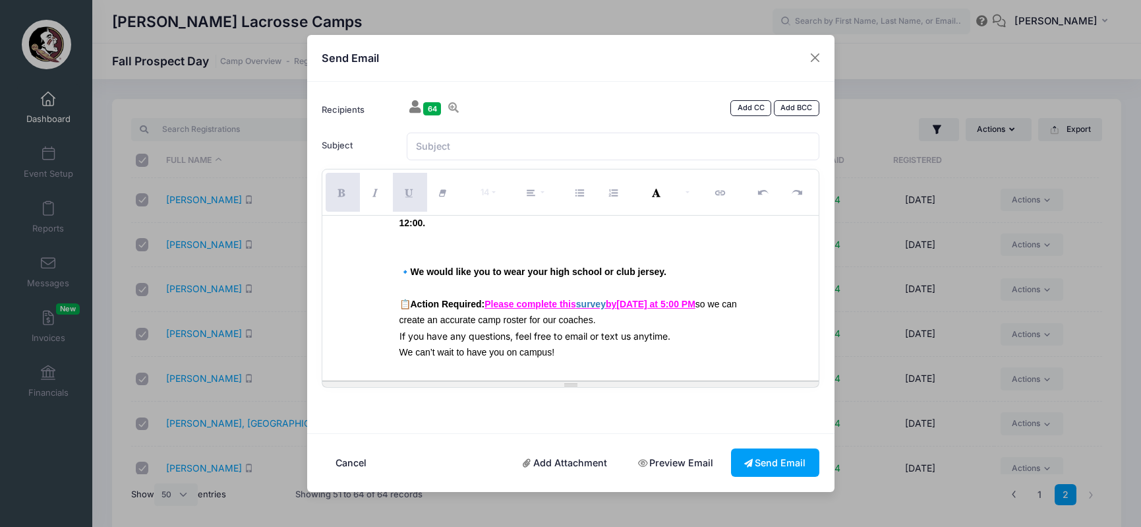
click at [596, 258] on p at bounding box center [575, 247] width 353 height 32
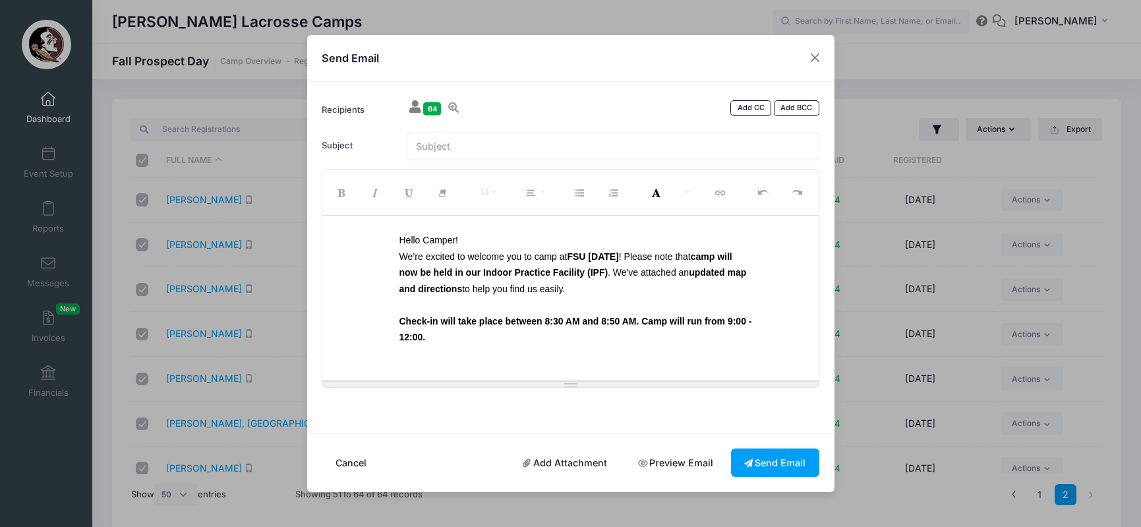
scroll to position [0, 0]
click at [521, 145] on input "Subject" at bounding box center [613, 146] width 413 height 28
type input "r"
type input "Camp tomorrow!!"
click at [571, 469] on link "Add Attachment" at bounding box center [564, 462] width 111 height 28
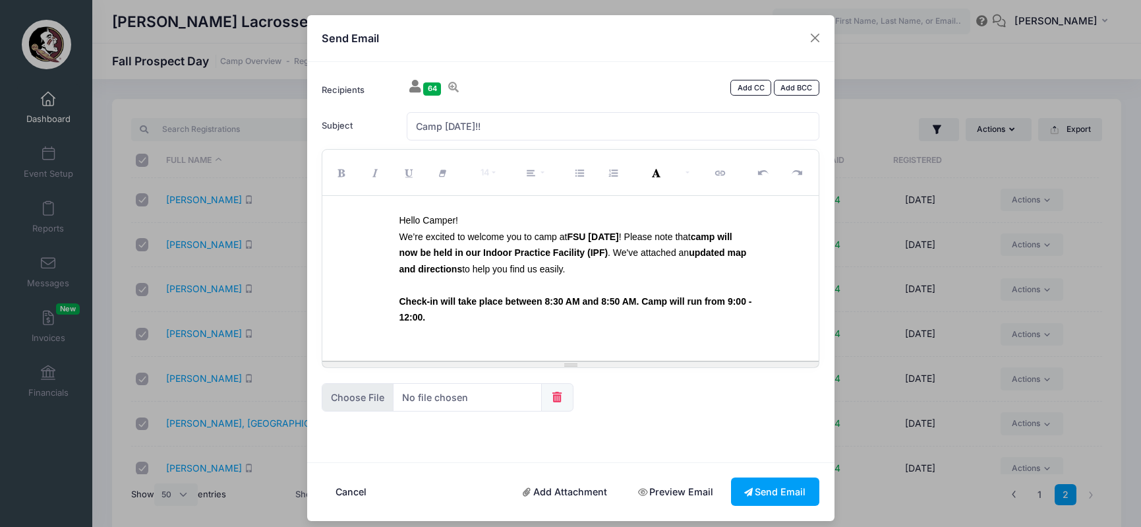
click at [368, 405] on input "file" at bounding box center [432, 397] width 220 height 28
type input "C:\fakepath\Fall prospect camp directions .pdf"
click at [683, 488] on link "Preview Email" at bounding box center [676, 491] width 102 height 28
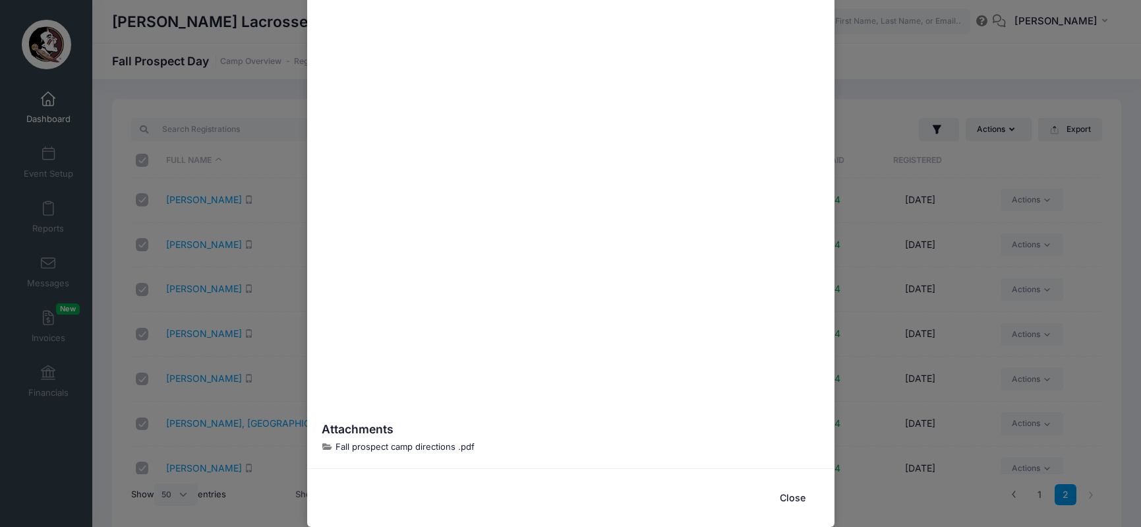
scroll to position [590, 0]
click at [798, 494] on button "Close" at bounding box center [793, 499] width 53 height 28
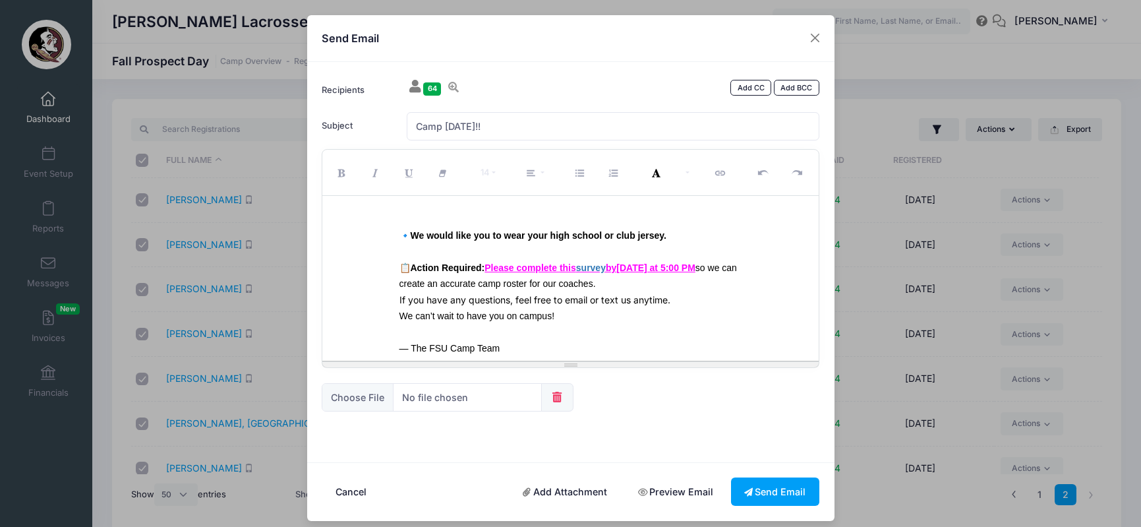
scroll to position [130, 0]
click at [655, 488] on link "Preview Email" at bounding box center [676, 491] width 102 height 28
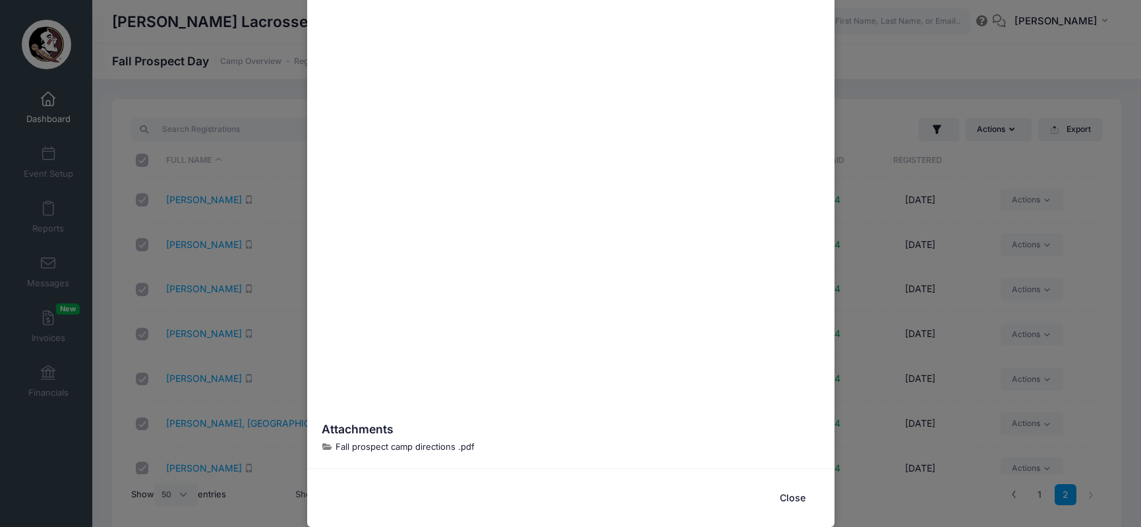
scroll to position [590, 0]
click at [796, 502] on button "Close" at bounding box center [793, 499] width 53 height 28
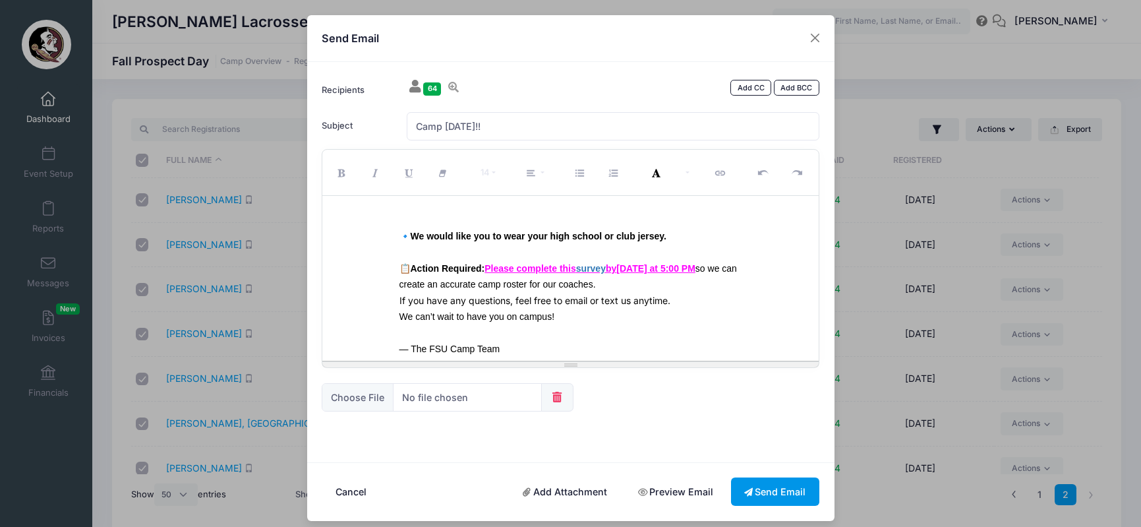
click at [775, 484] on button "Send Email" at bounding box center [775, 491] width 88 height 28
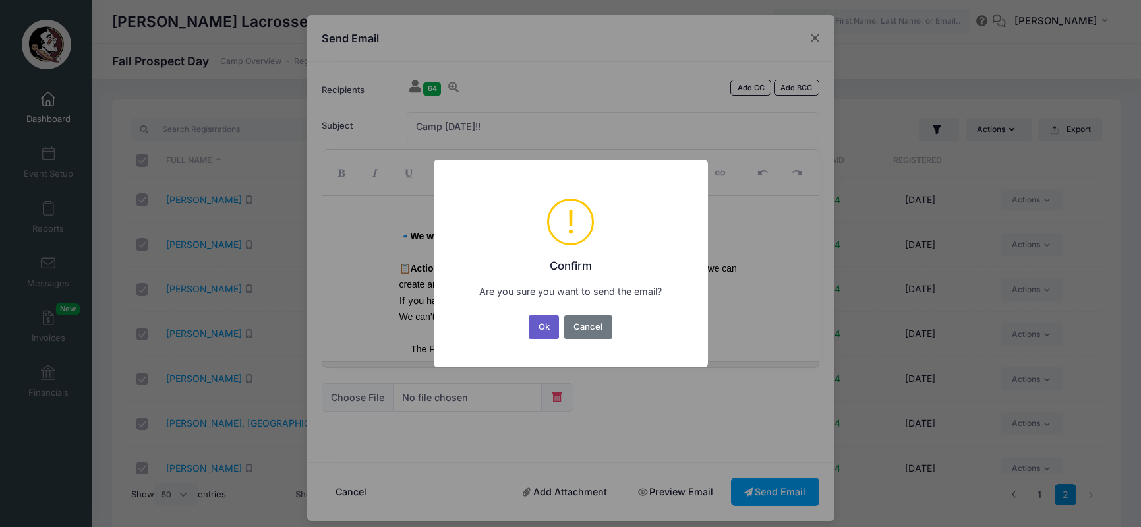
click at [544, 334] on button "Ok" at bounding box center [544, 327] width 30 height 24
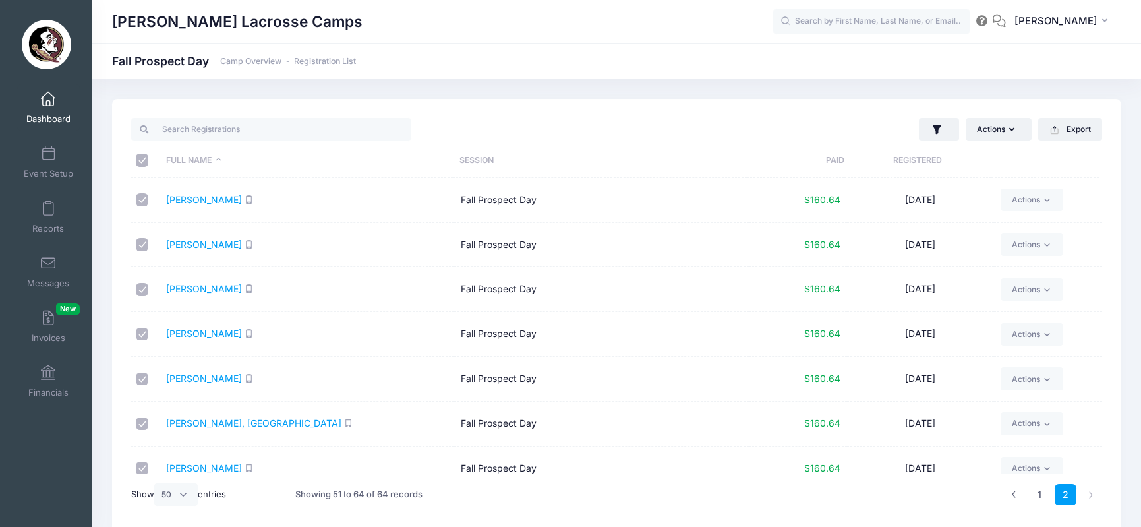
click at [143, 158] on input "\a \a \a \a" at bounding box center [142, 160] width 13 height 13
checkbox input "false"
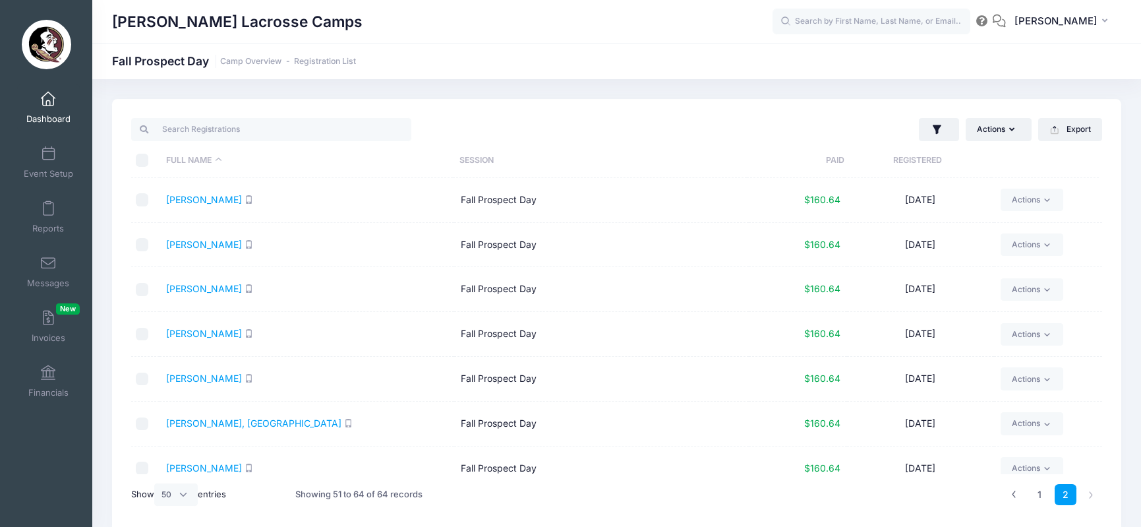
checkbox input "false"
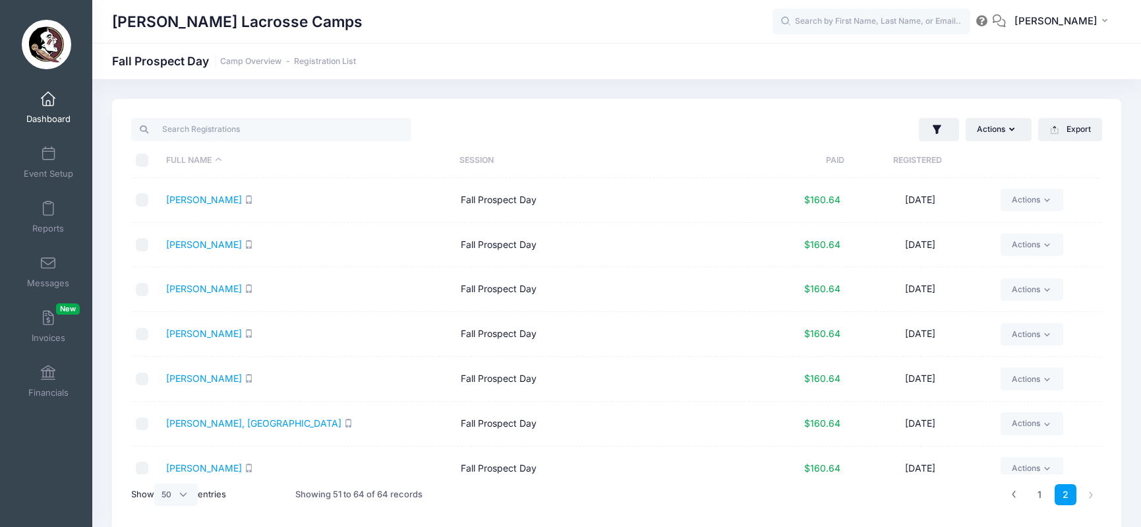
checkbox input "false"
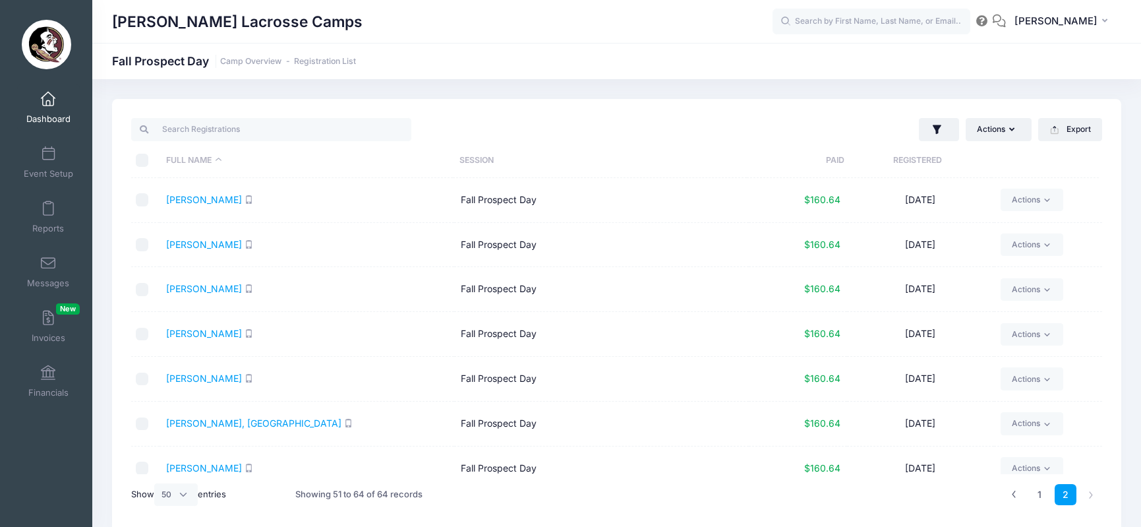
checkbox input "false"
click at [1036, 493] on link "1" at bounding box center [1040, 495] width 22 height 22
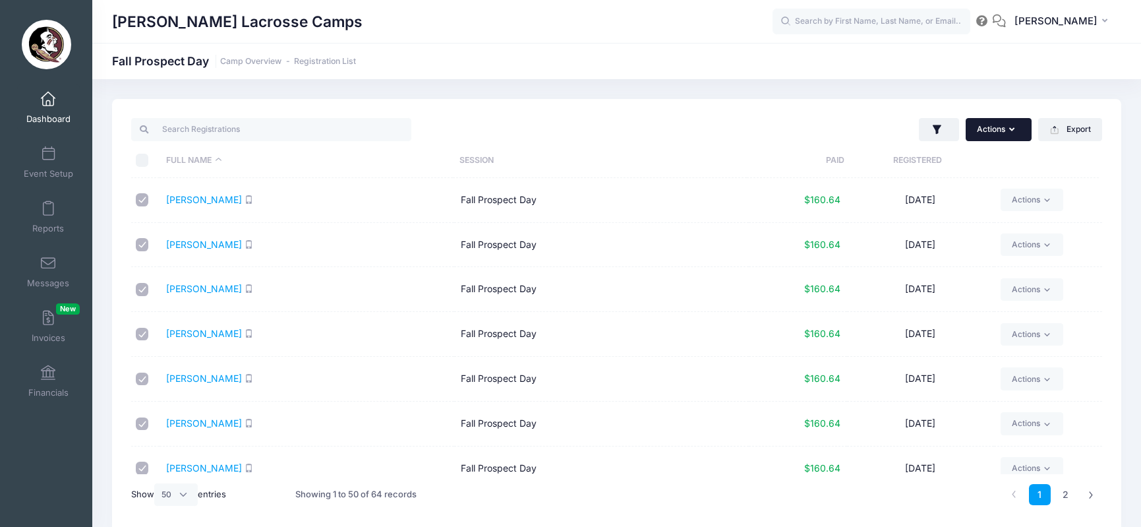
click at [999, 132] on button "Actions" at bounding box center [999, 129] width 66 height 22
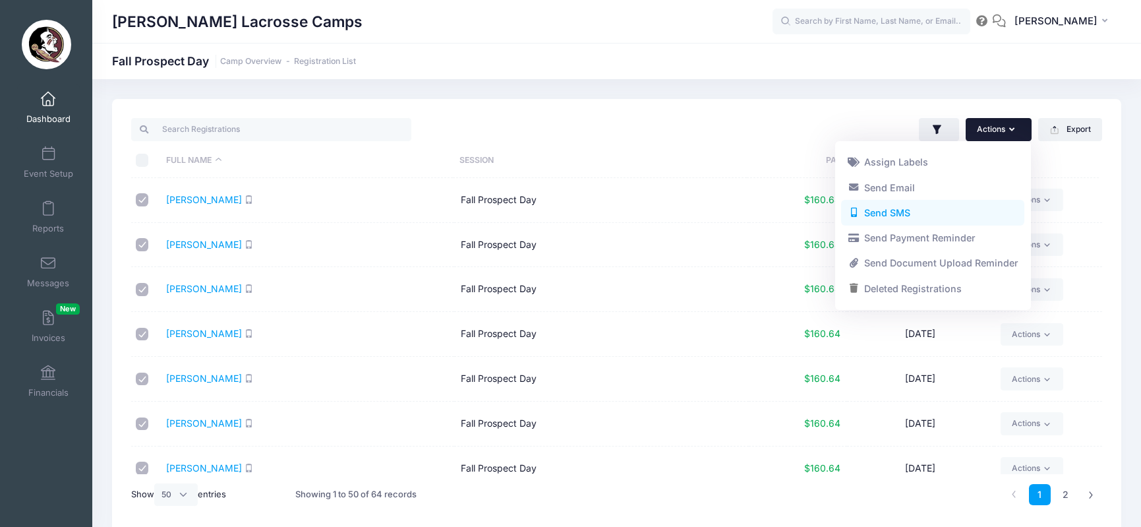
click at [933, 208] on link "Send SMS" at bounding box center [932, 212] width 183 height 25
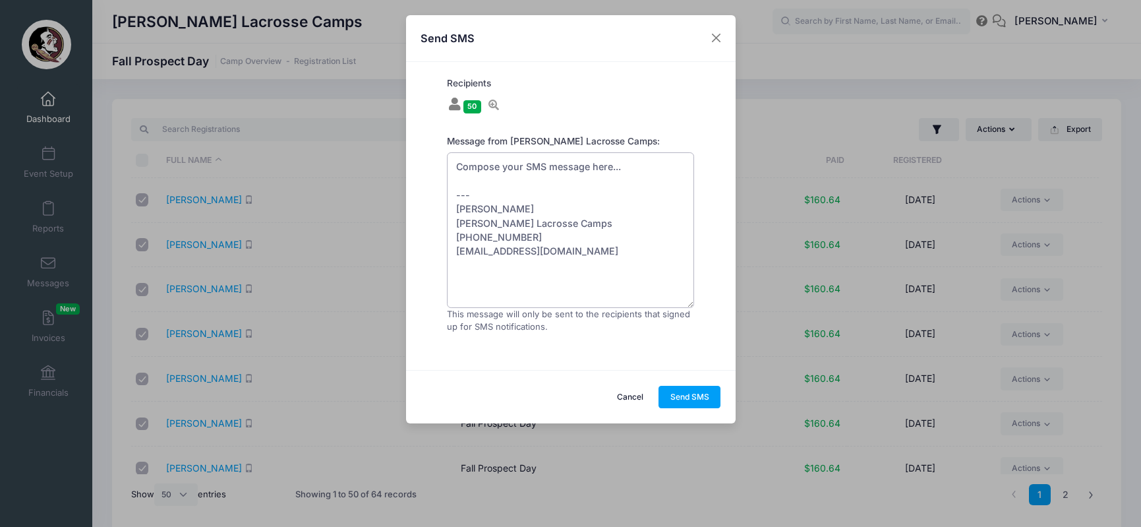
click at [635, 167] on textarea "Compose your SMS message here... --- Sara Tisdale Sara Tisdale Lacrosse Camps (…" at bounding box center [571, 230] width 248 height 156
click at [535, 162] on textarea "Compose your SMS message here... --- Sara Tisdale Sara Tisdale Lacrosse Camps (…" at bounding box center [571, 230] width 248 height 156
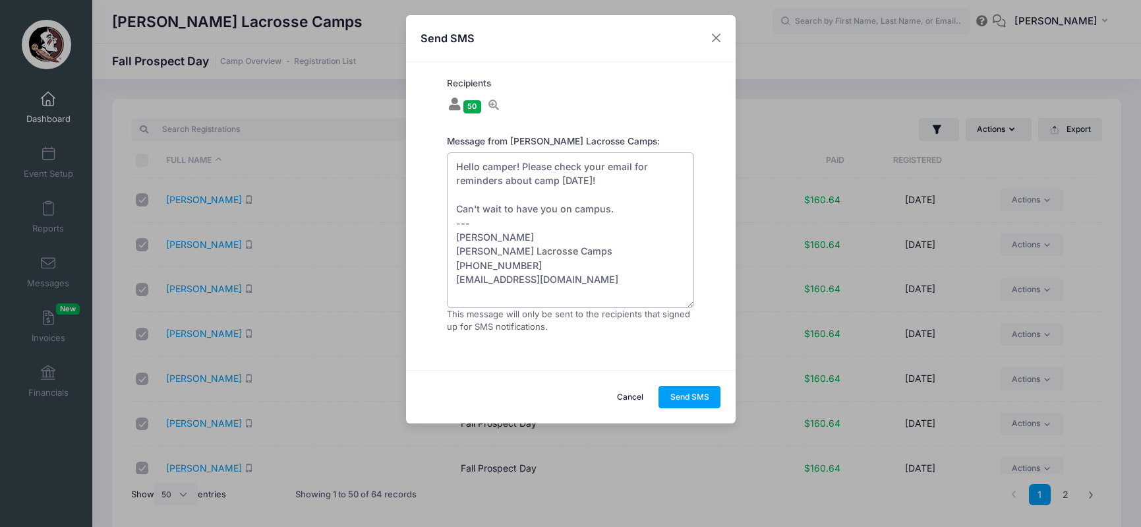
click at [629, 173] on textarea "Hello camper! Please check your email for reminders about camp tomorrow! Can't …" at bounding box center [571, 230] width 248 height 156
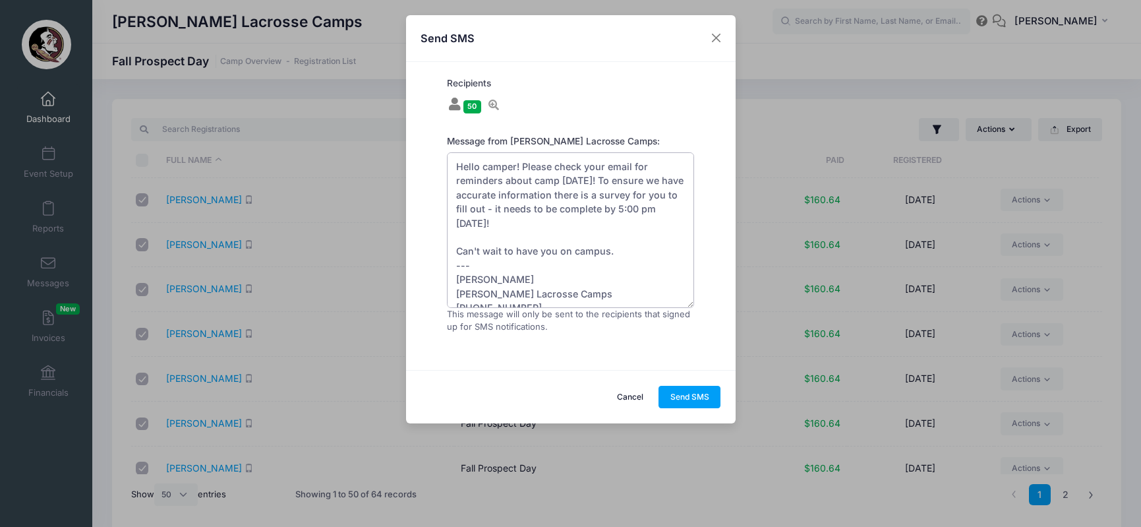
click at [558, 207] on textarea "Hello camper! Please check your email for reminders about camp tomorrow! To ens…" at bounding box center [571, 230] width 248 height 156
click at [547, 220] on textarea "Hello camper! Please check your email for reminders about camp tomorrow! To ens…" at bounding box center [571, 230] width 248 height 156
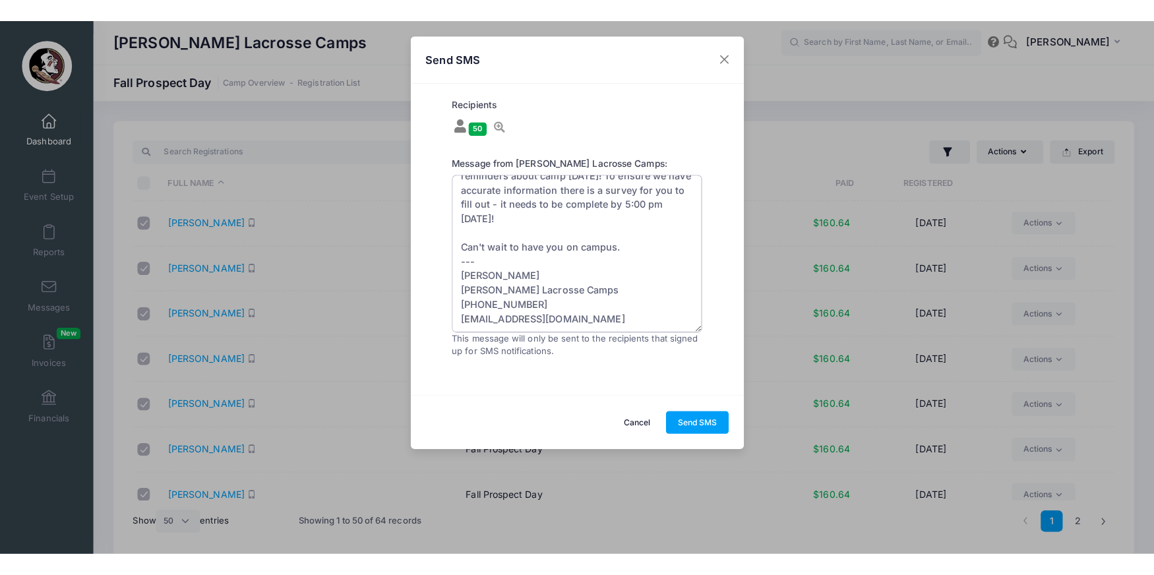
scroll to position [0, 0]
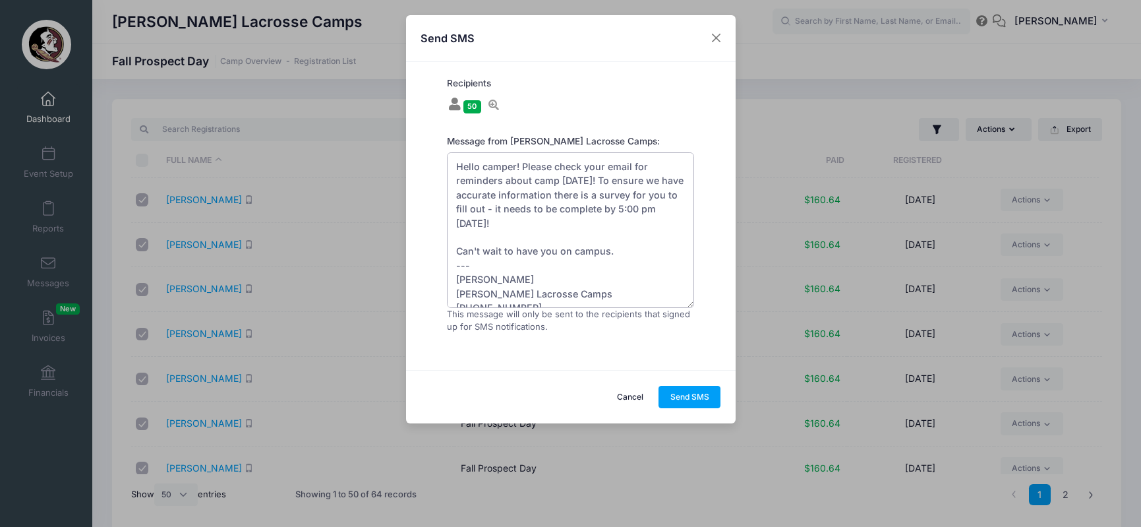
drag, startPoint x: 620, startPoint y: 218, endPoint x: 361, endPoint y: 56, distance: 305.6
click at [361, 56] on div "Send SMS Recipients 50 Aballi, Olivia; Ballinger, Elizabeth; Bamburowski, Paige…" at bounding box center [570, 263] width 1141 height 527
type textarea "Hello camper! Please check your email for reminders about camp tomorrow! To ens…"
click at [703, 391] on button "Send SMS" at bounding box center [690, 397] width 62 height 22
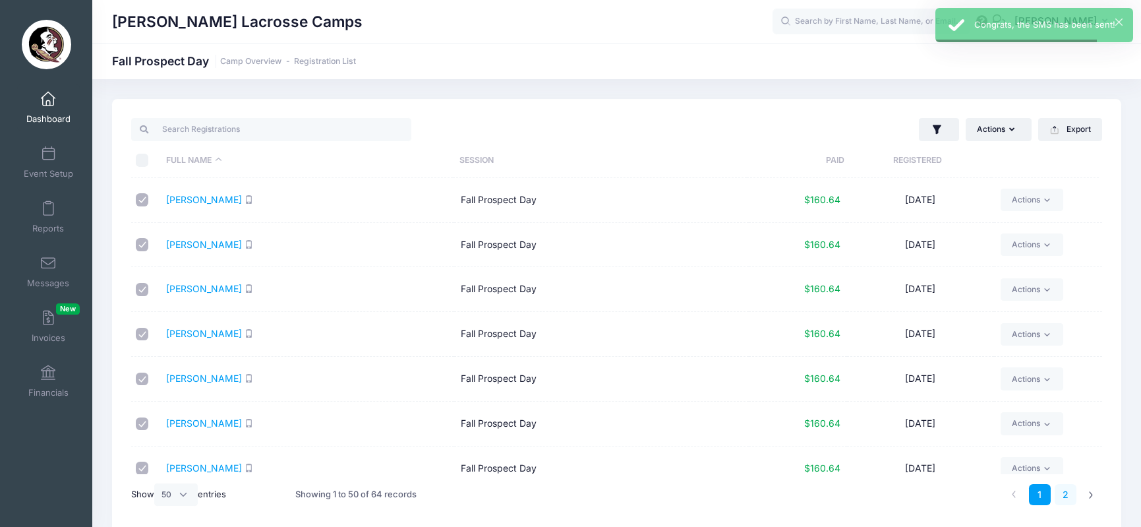
click at [1064, 489] on link "2" at bounding box center [1066, 495] width 22 height 22
click at [144, 164] on input "\a \a \a \a" at bounding box center [142, 160] width 13 height 13
checkbox input "true"
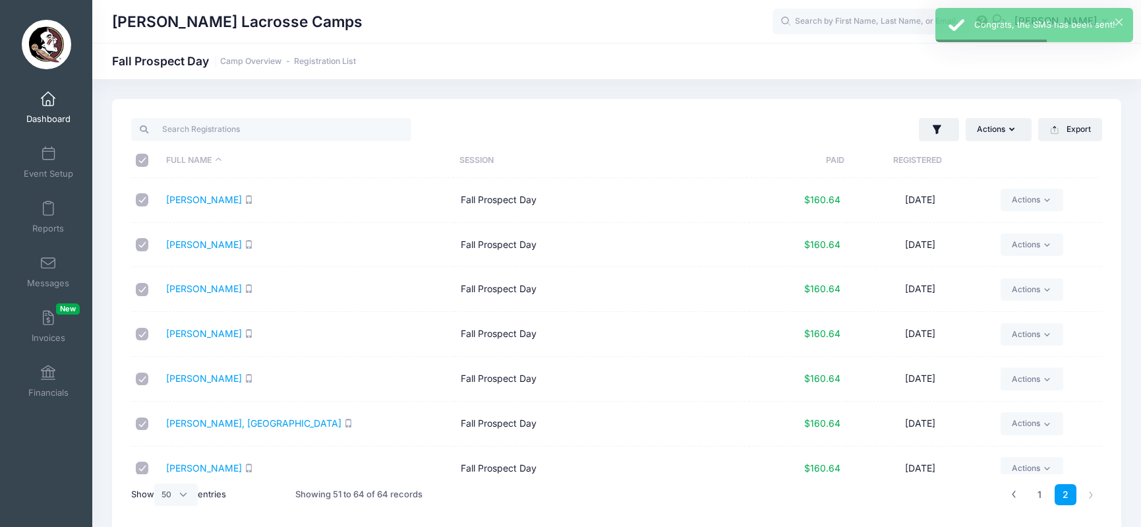
checkbox input "true"
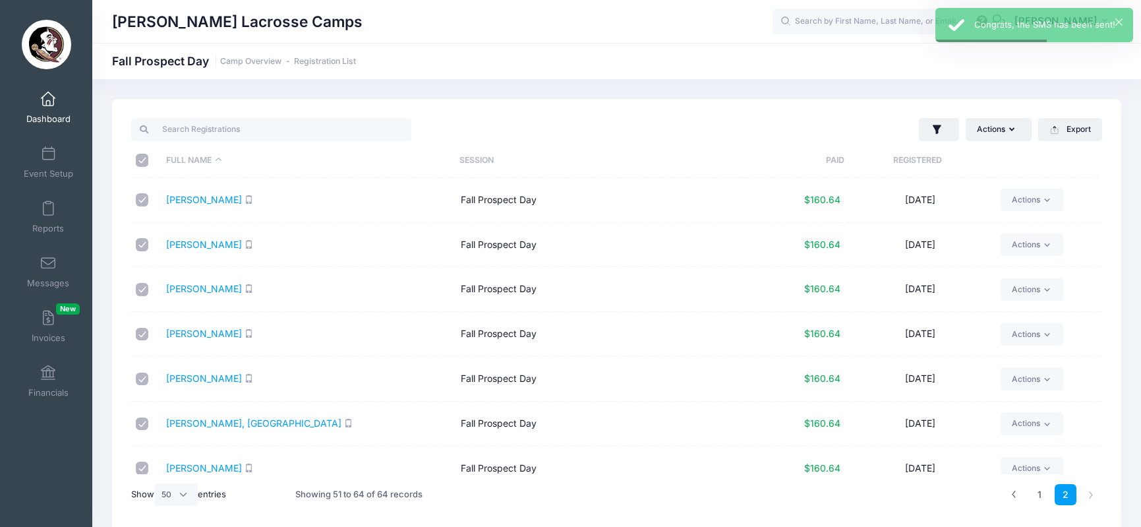
checkbox input "true"
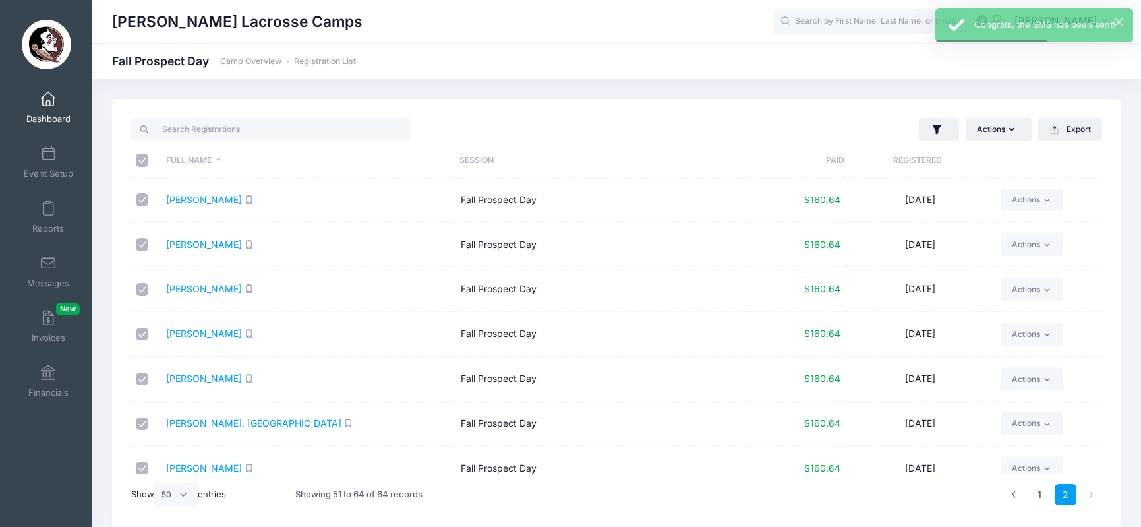
checkbox input "true"
click at [1001, 117] on div "Actions Assign Labels Send Email Send SMS Send Payment Reminder Send Document U…" at bounding box center [863, 129] width 492 height 27
click at [1003, 131] on button "Actions" at bounding box center [999, 129] width 66 height 22
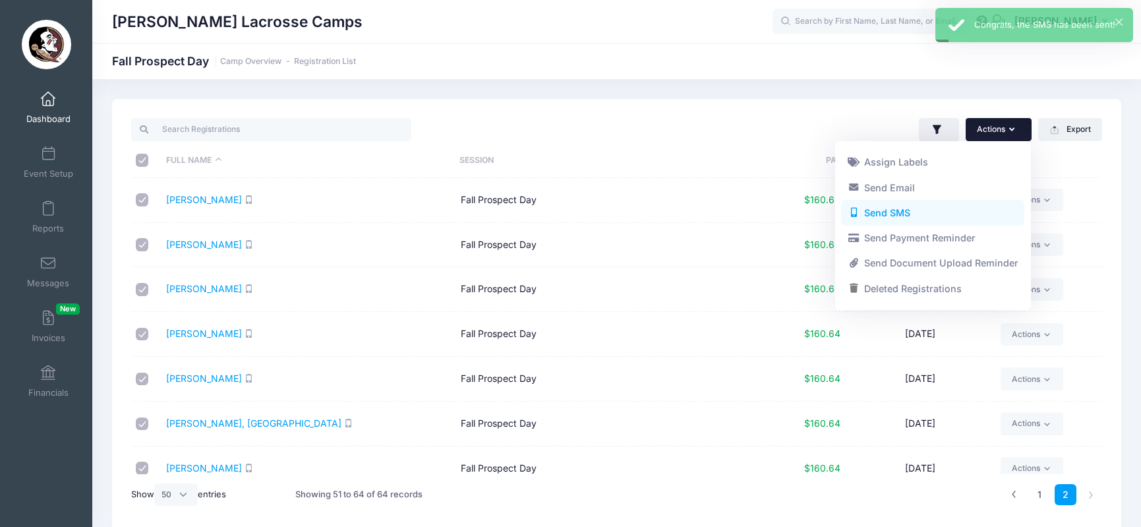
click at [946, 221] on link "Send SMS" at bounding box center [932, 212] width 183 height 25
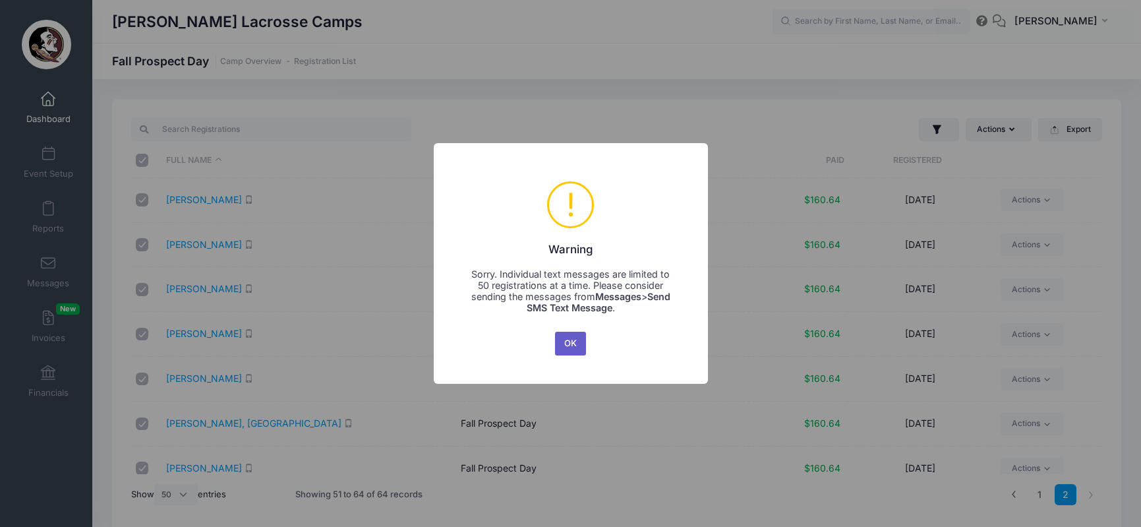
click at [574, 340] on button "OK" at bounding box center [571, 344] width 32 height 24
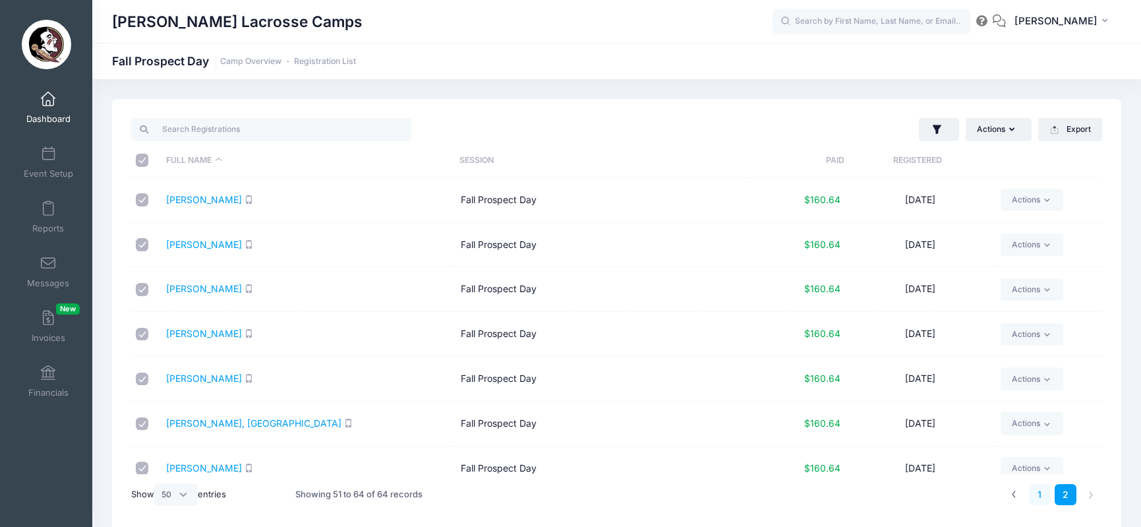
click at [1038, 491] on link "1" at bounding box center [1040, 495] width 22 height 22
click at [146, 158] on input "\a \a \a \a" at bounding box center [142, 160] width 13 height 13
checkbox input "false"
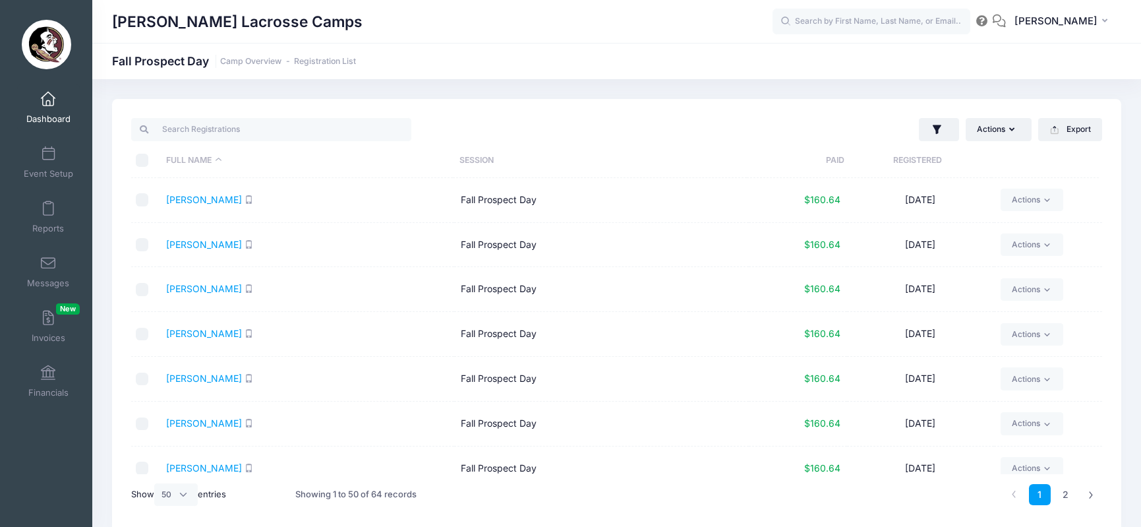
checkbox input "false"
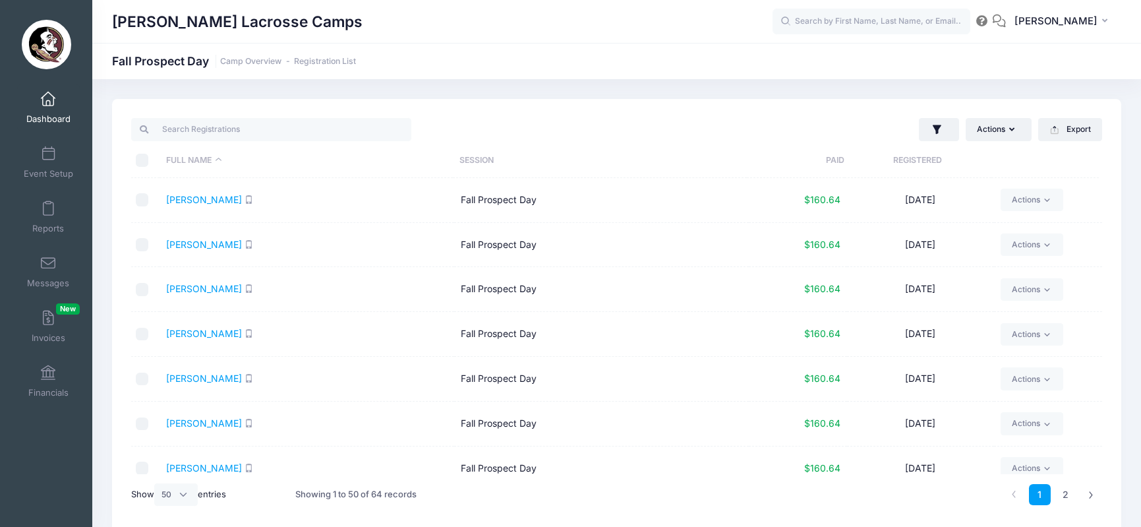
checkbox input "false"
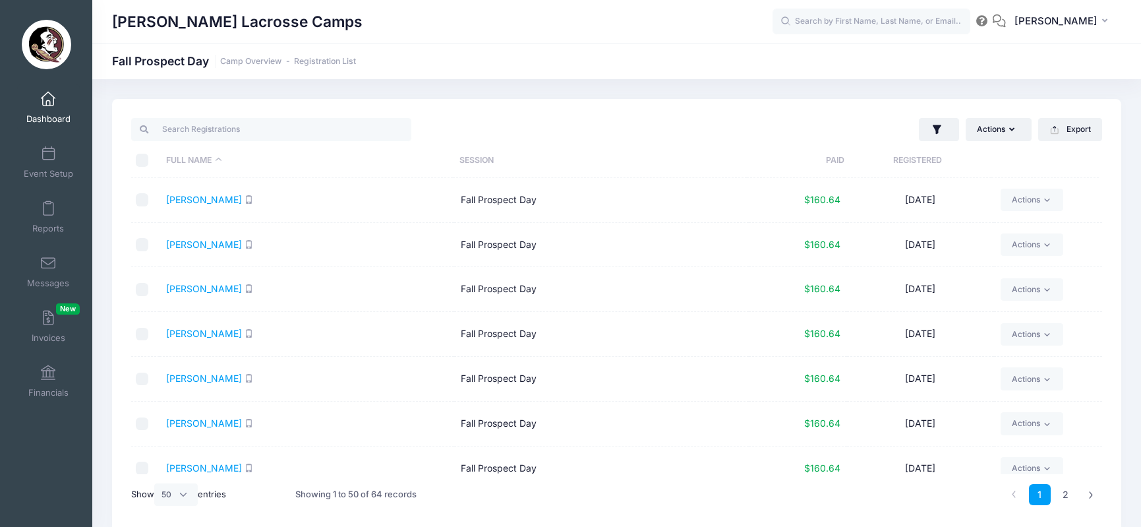
checkbox input "false"
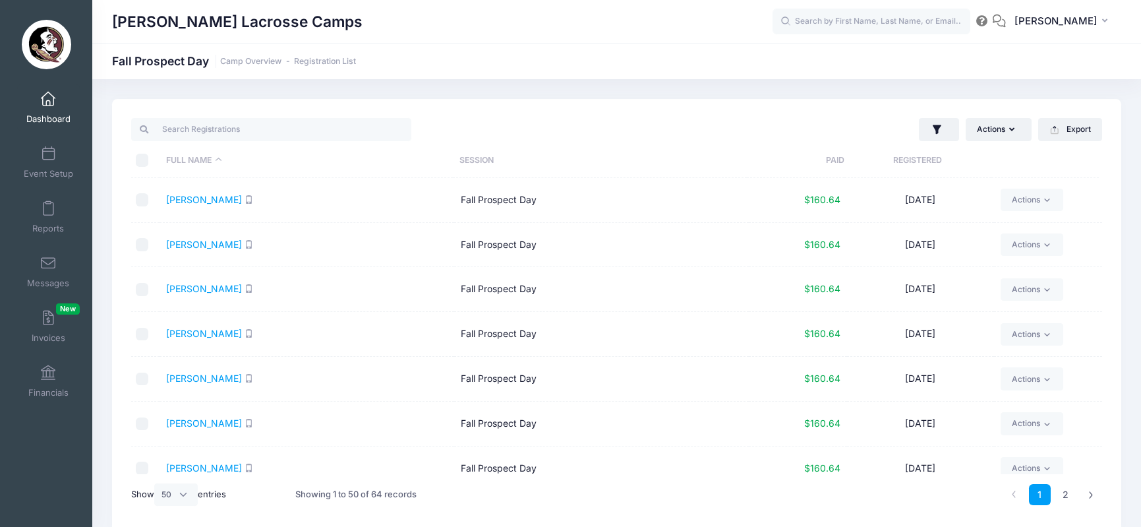
checkbox input "false"
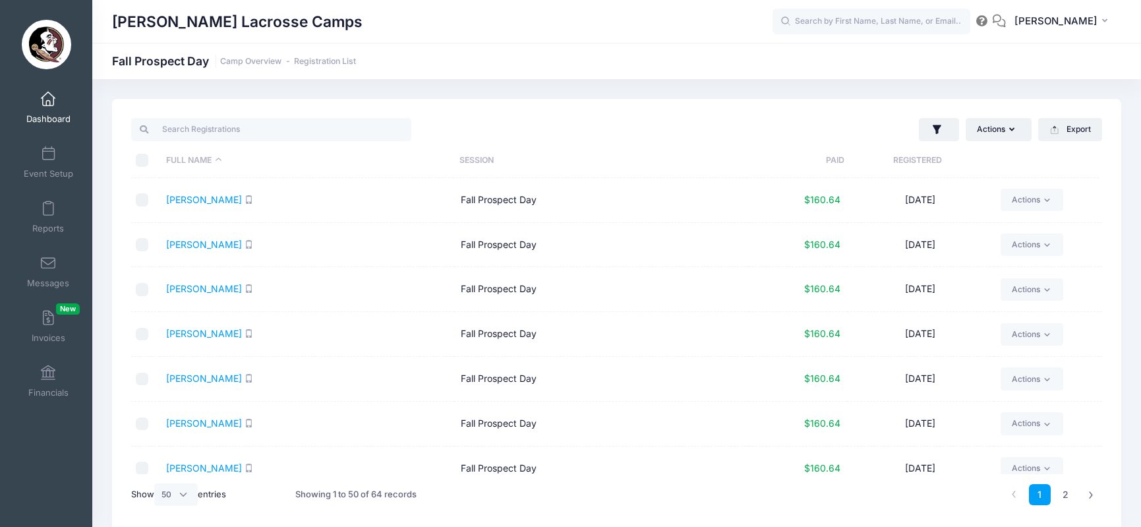
checkbox input "false"
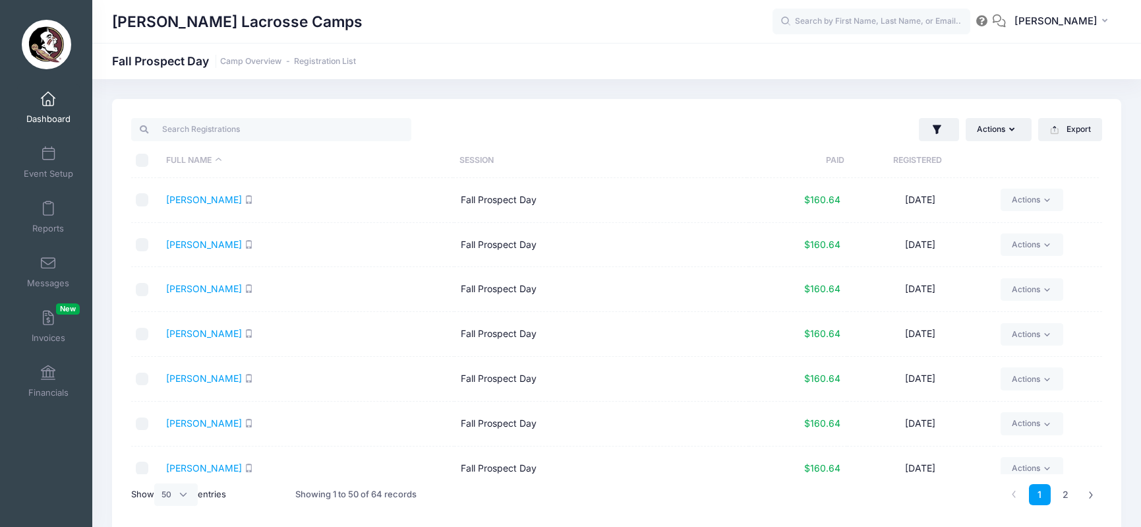
checkbox input "false"
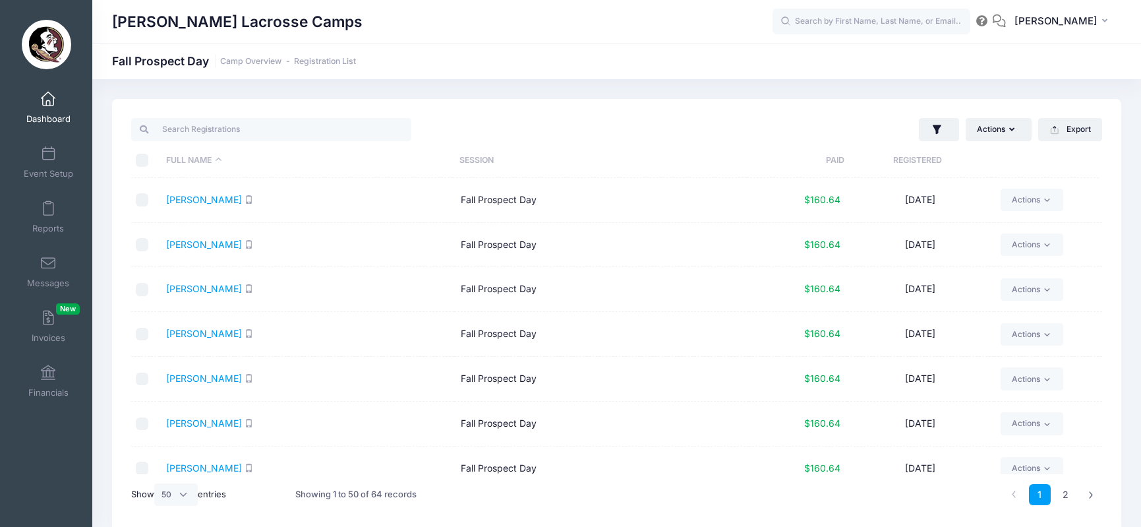
checkbox input "false"
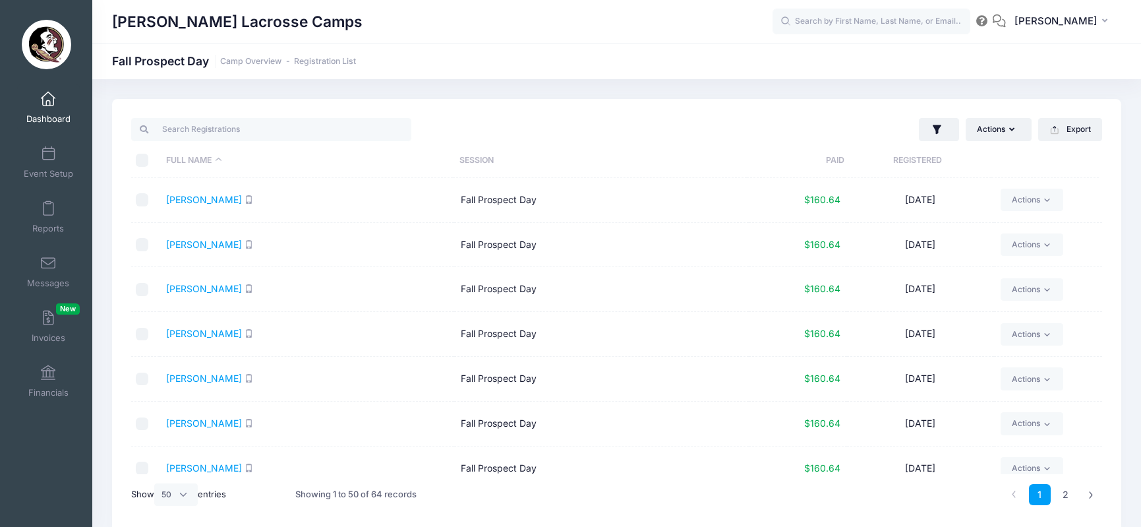
checkbox input "false"
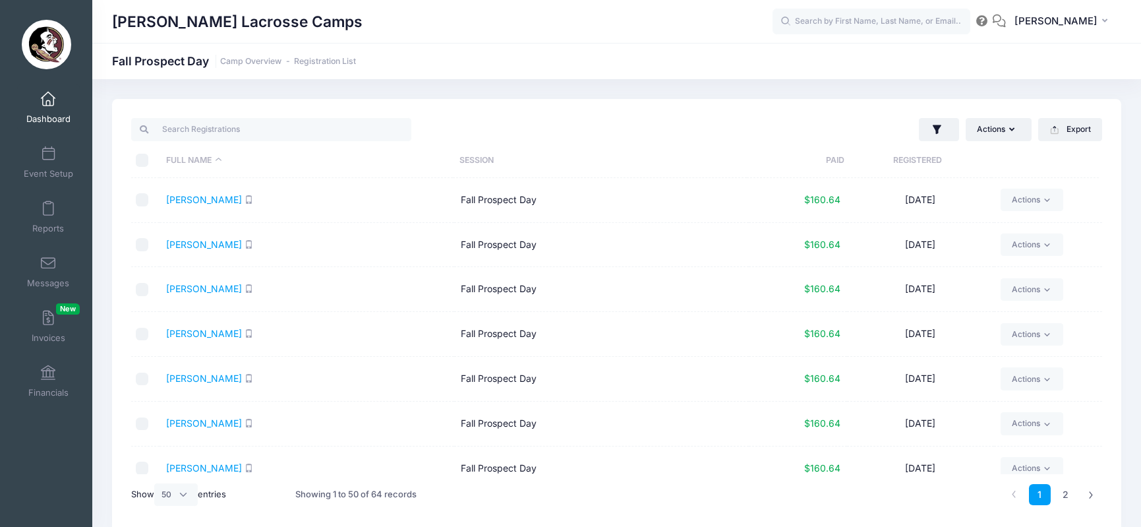
checkbox input "false"
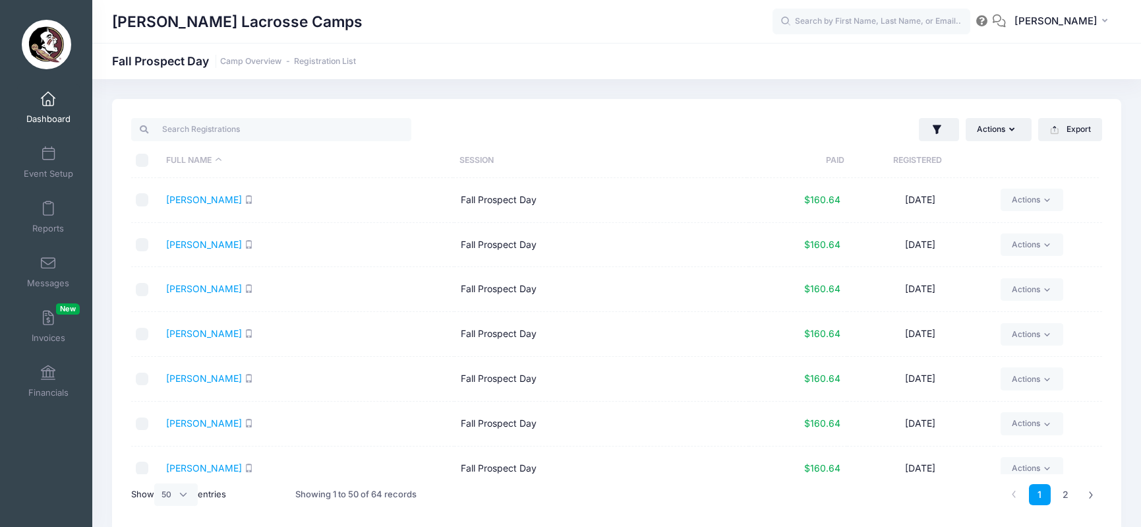
checkbox input "false"
click at [1069, 490] on link "2" at bounding box center [1066, 495] width 22 height 22
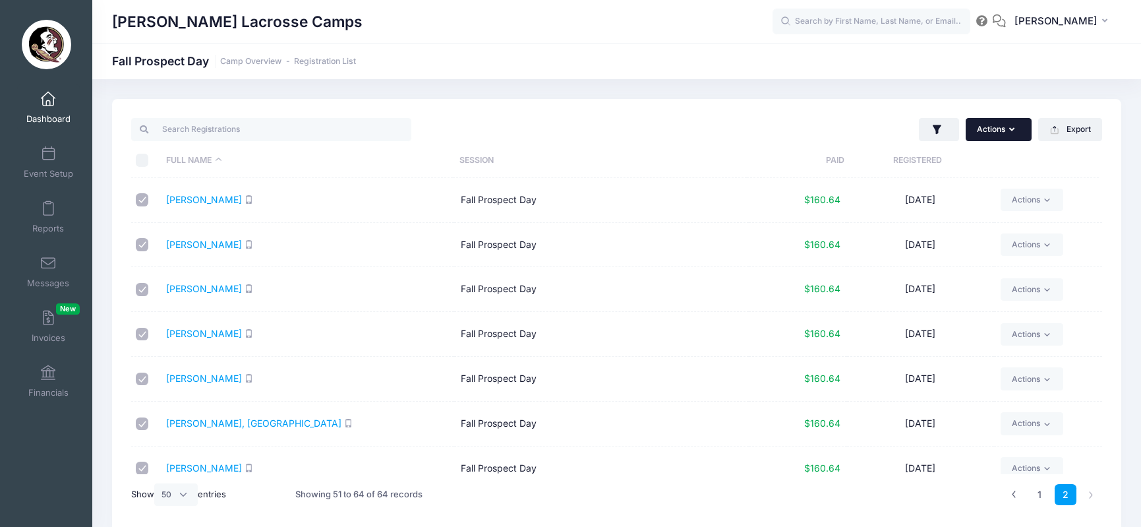
click at [1014, 130] on icon "button" at bounding box center [1014, 130] width 11 height 0
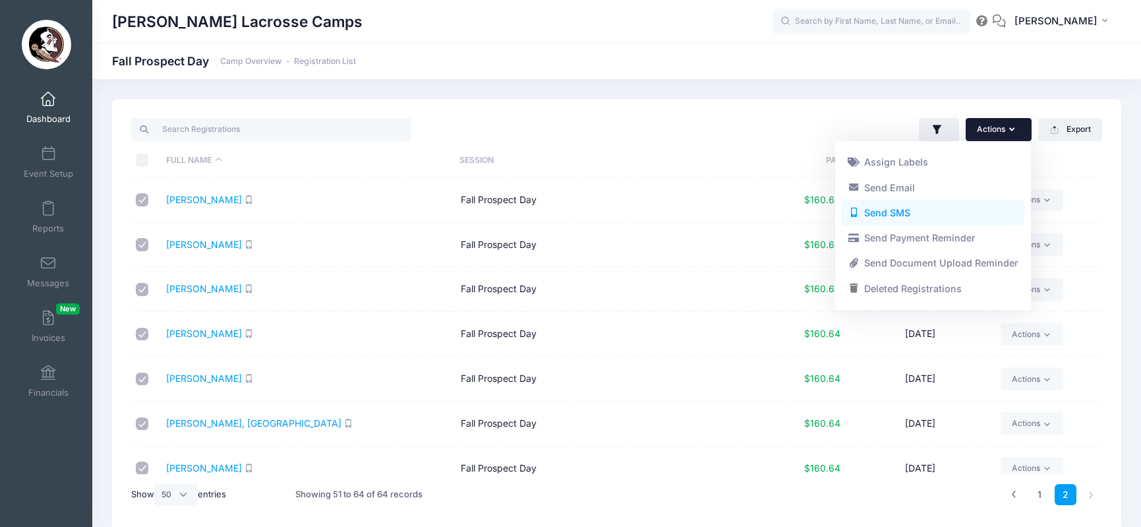
click at [962, 208] on link "Send SMS" at bounding box center [932, 212] width 183 height 25
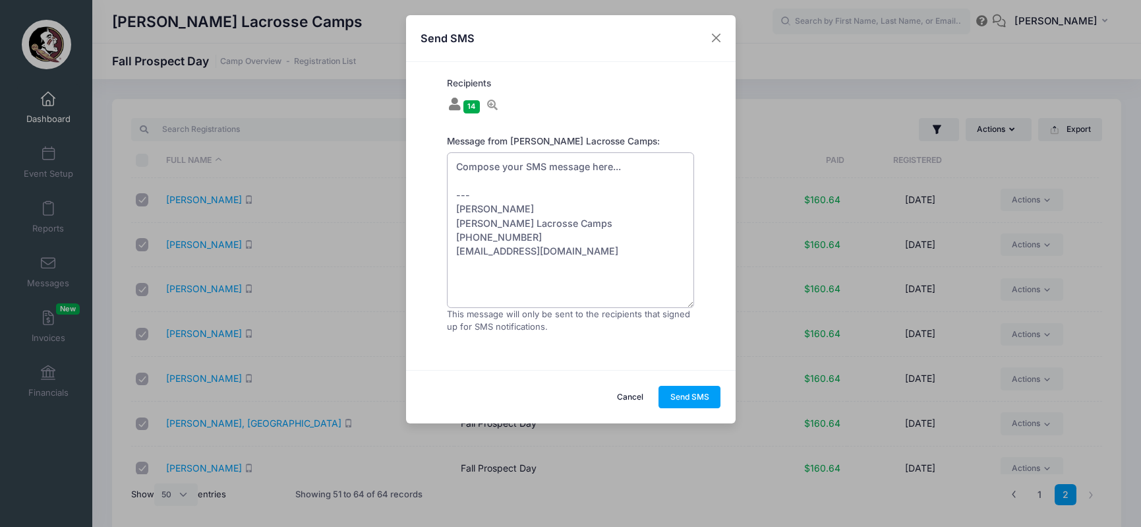
click at [523, 161] on textarea "Compose your SMS message here... --- Sara Tisdale Sara Tisdale Lacrosse Camps (…" at bounding box center [571, 230] width 248 height 156
paste textarea "Hello camper! Please check your email for reminders about camp tomorrow! To ens…"
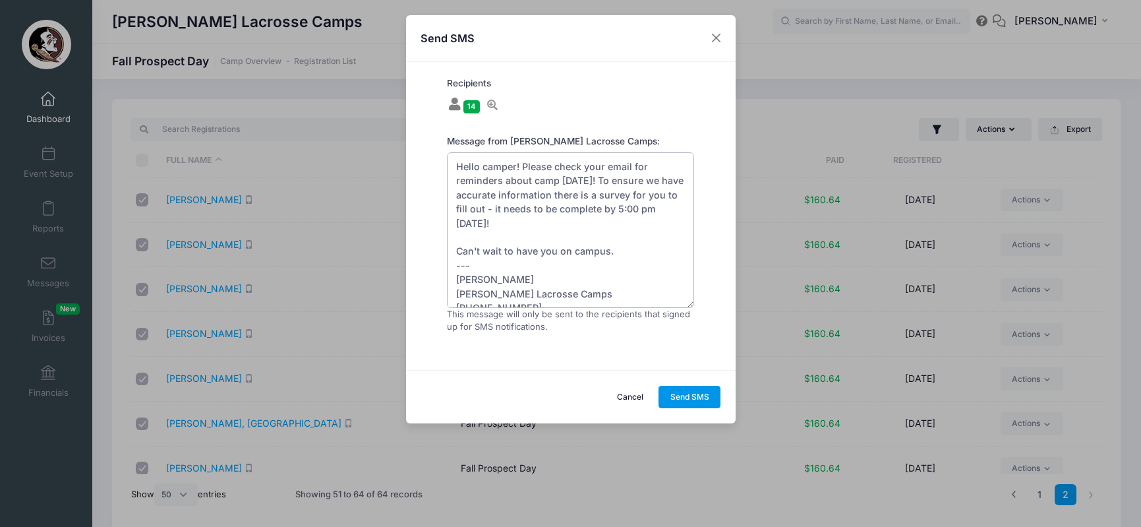
type textarea "Hello camper! Please check your email for reminders about camp tomorrow! To ens…"
click at [716, 395] on button "Send SMS" at bounding box center [690, 397] width 62 height 22
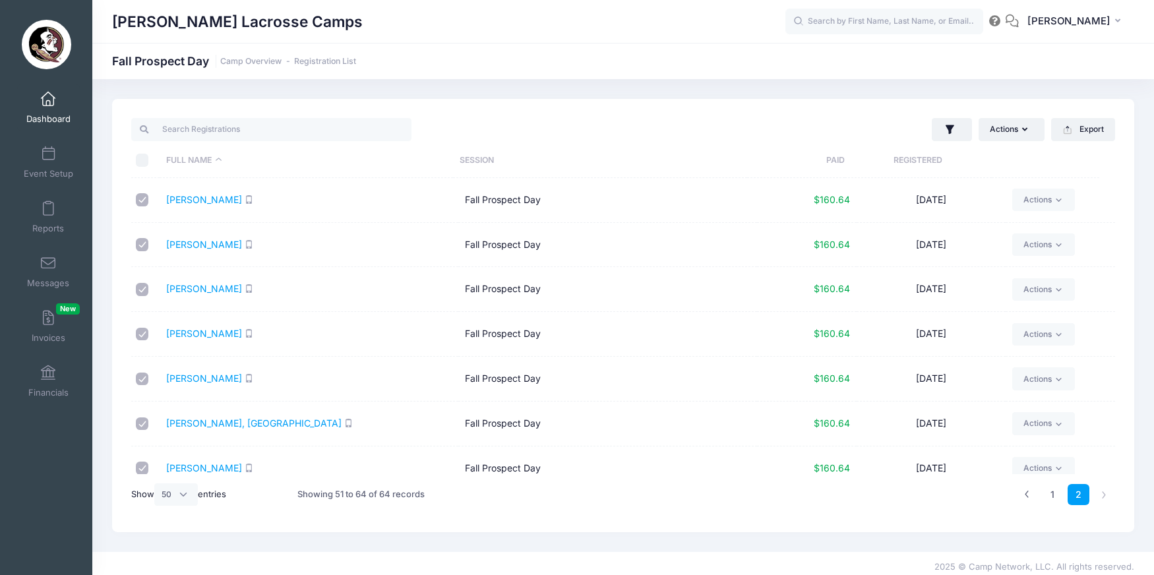
click at [35, 110] on link "Dashboard" at bounding box center [48, 107] width 63 height 46
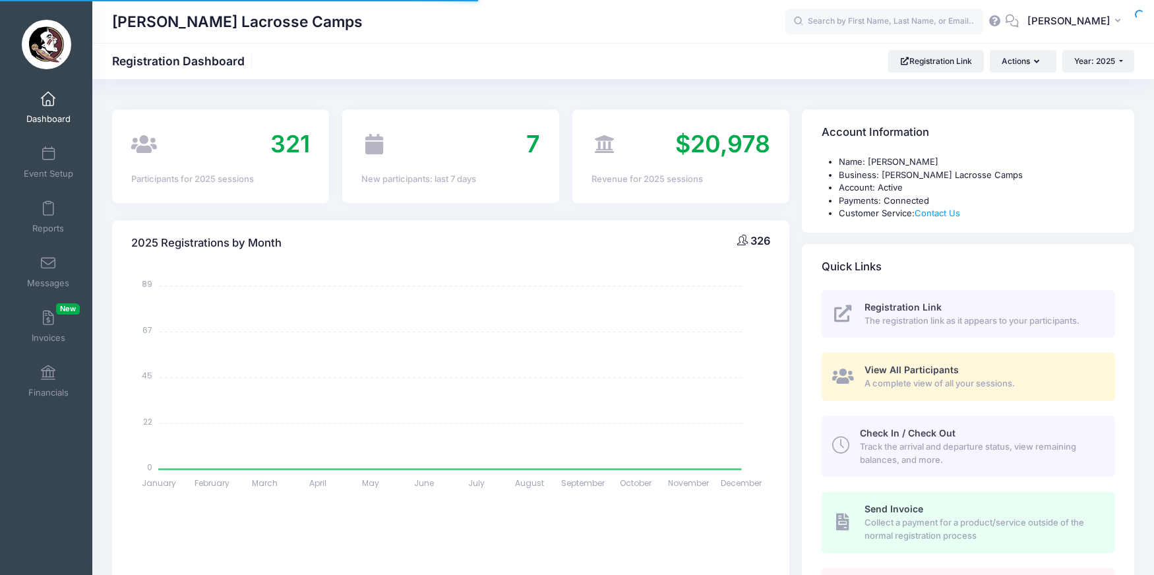
select select
